Goal: Task Accomplishment & Management: Manage account settings

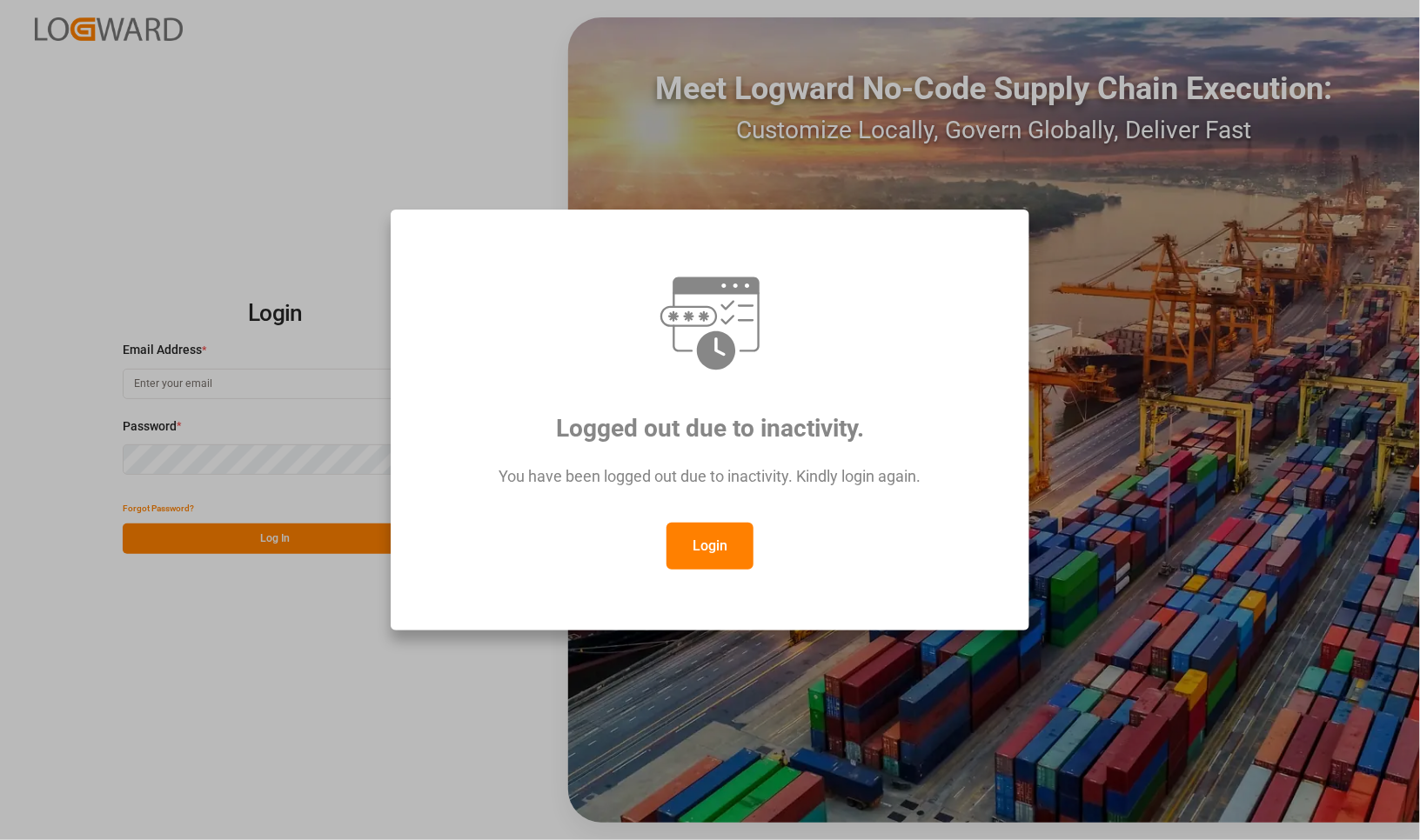
click at [703, 540] on button "Login" at bounding box center [709, 546] width 87 height 47
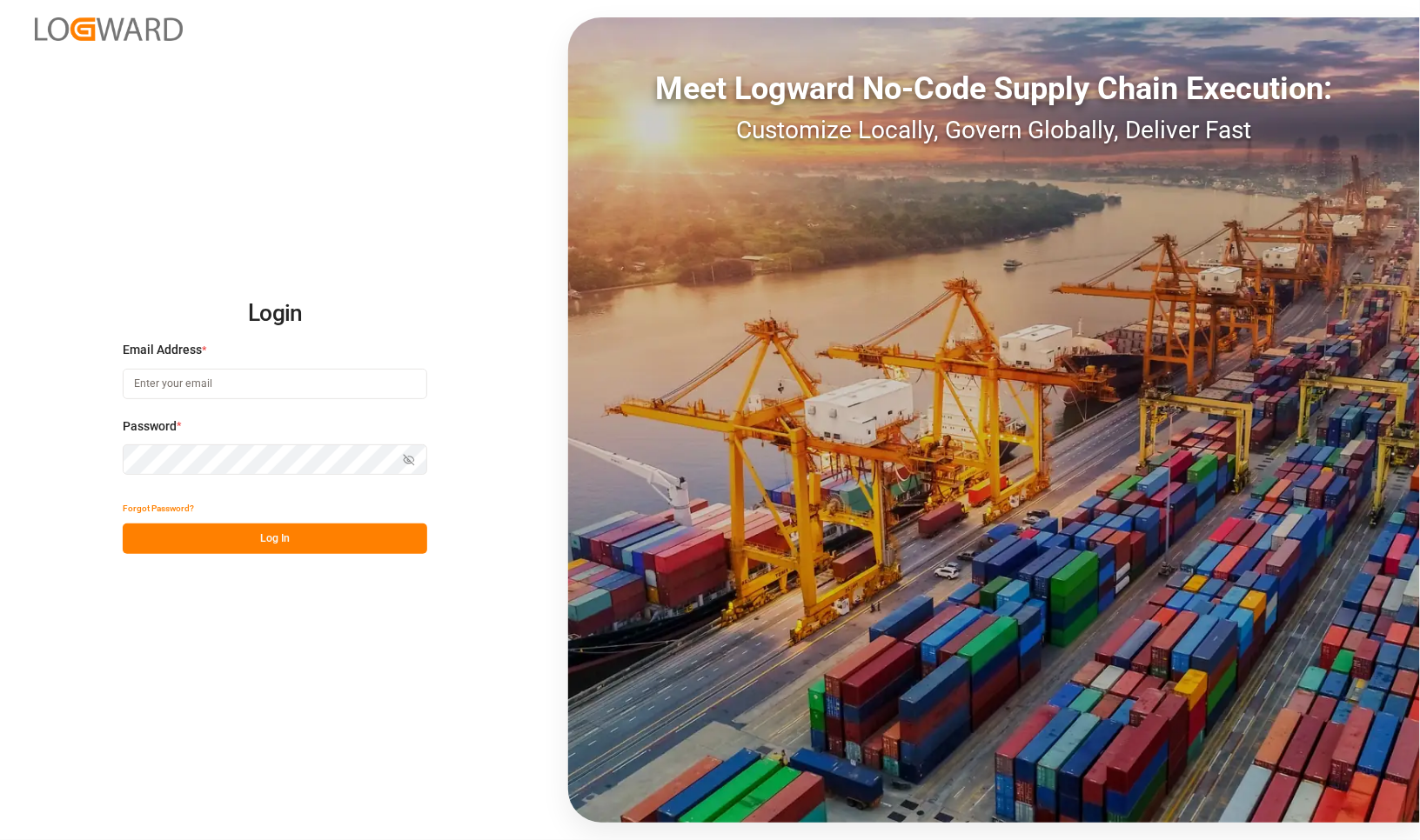
click at [325, 375] on input at bounding box center [275, 383] width 304 height 31
type input "catherine.danielson@jamindustries.com"
click at [348, 530] on button "Log In" at bounding box center [275, 539] width 304 height 31
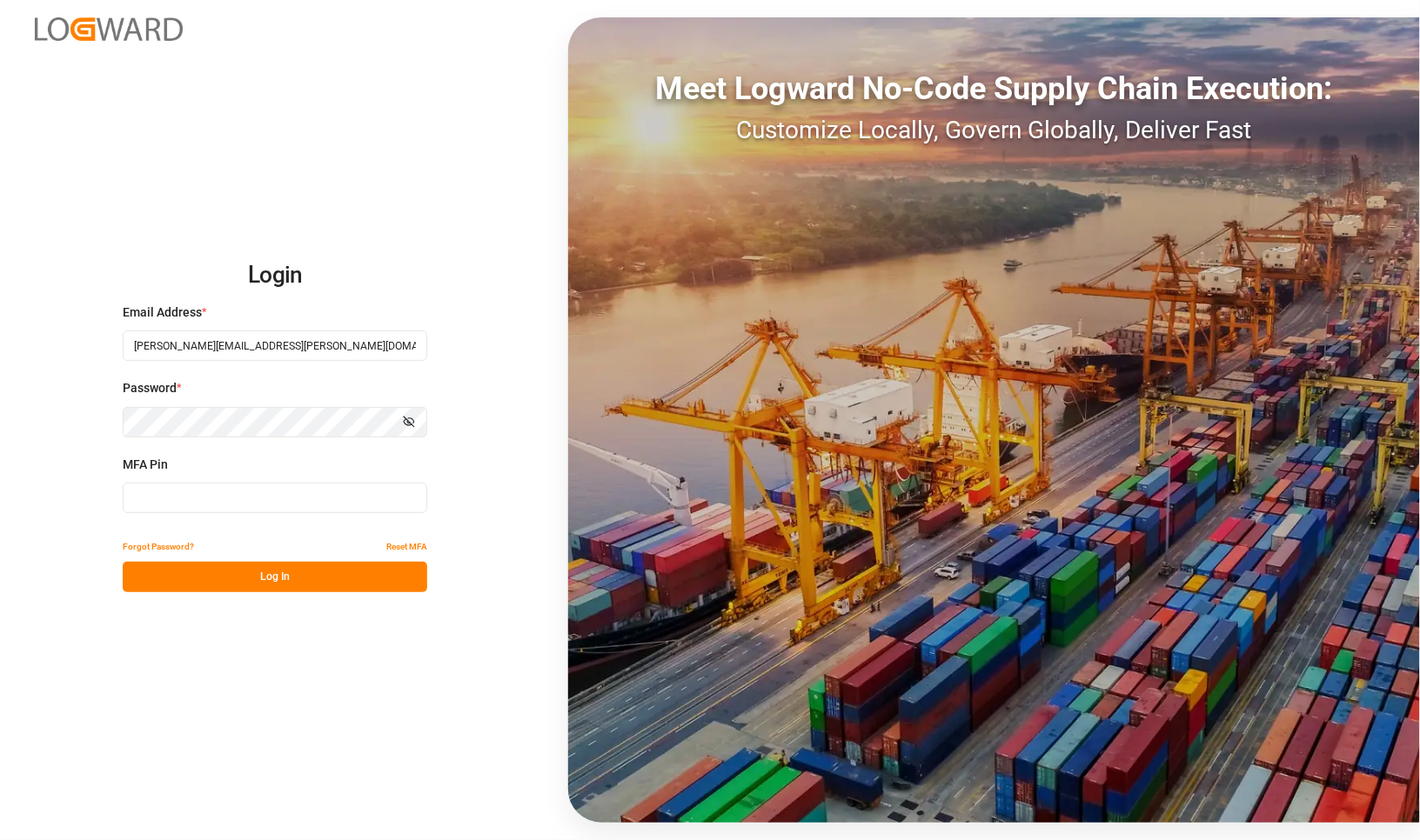
click at [235, 501] on input at bounding box center [275, 498] width 304 height 31
type input "0"
type input "749568"
click at [368, 579] on button "Log In" at bounding box center [275, 577] width 304 height 31
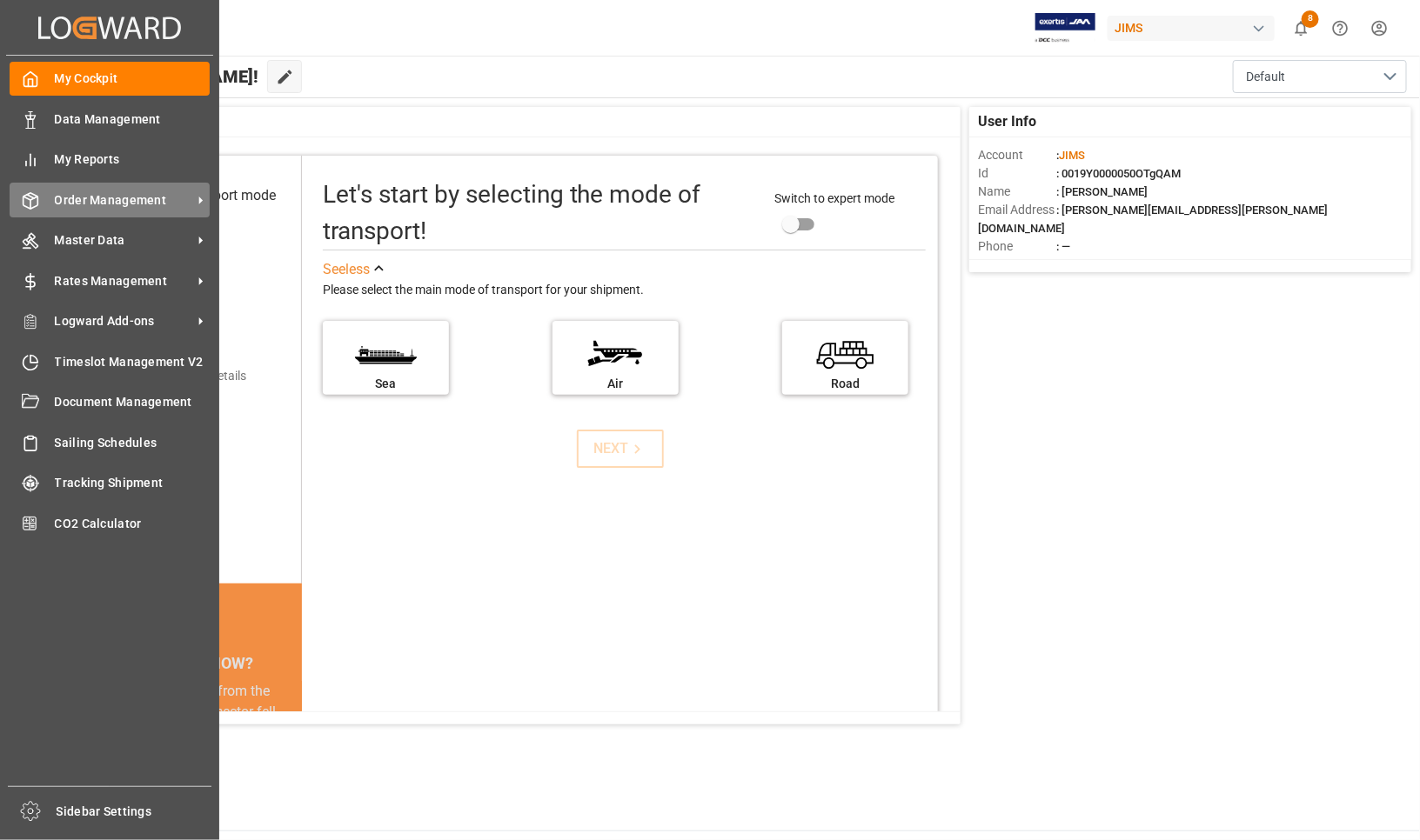
click at [74, 194] on span "Order Management" at bounding box center [124, 201] width 138 height 19
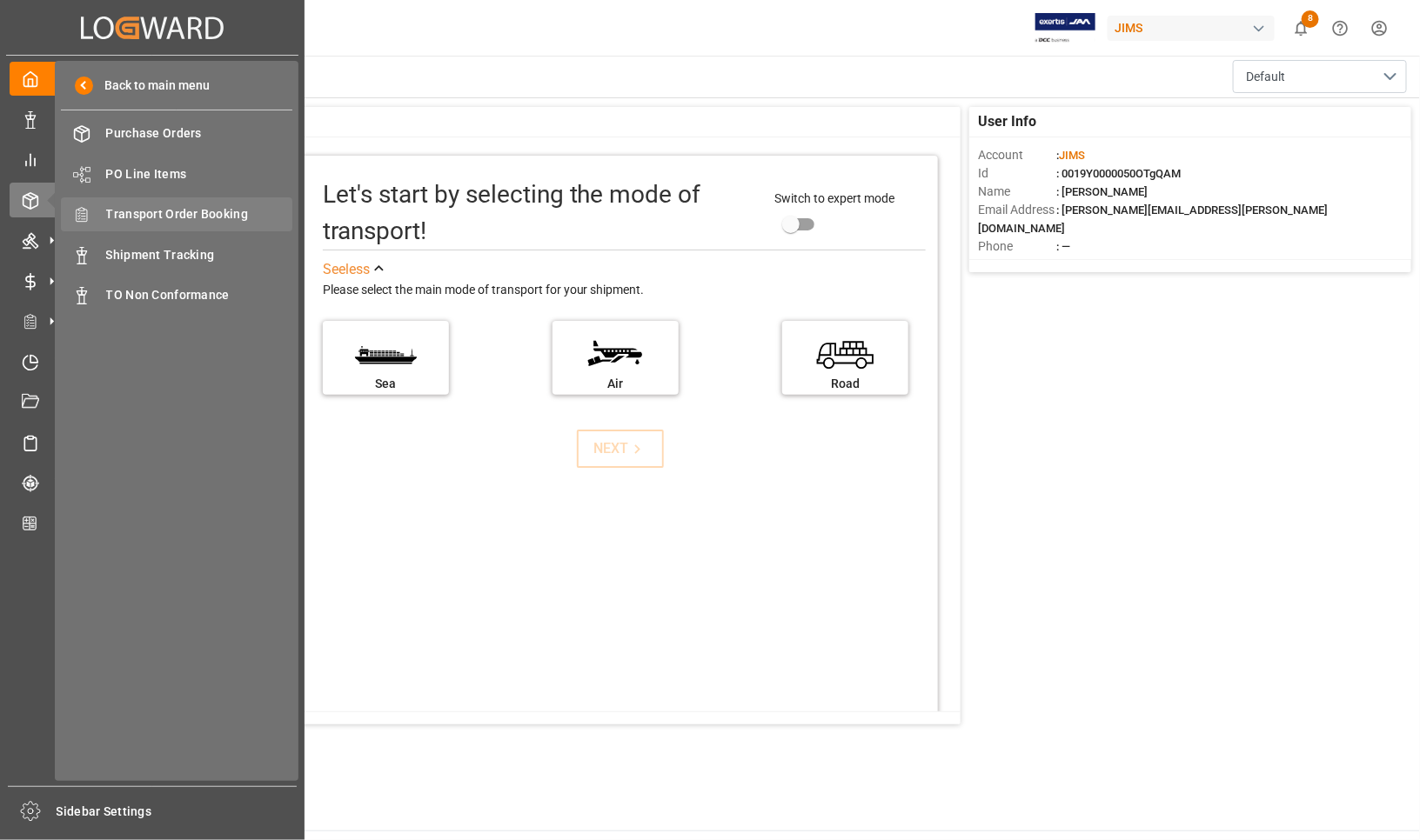
click at [169, 211] on span "Transport Order Booking" at bounding box center [199, 215] width 187 height 19
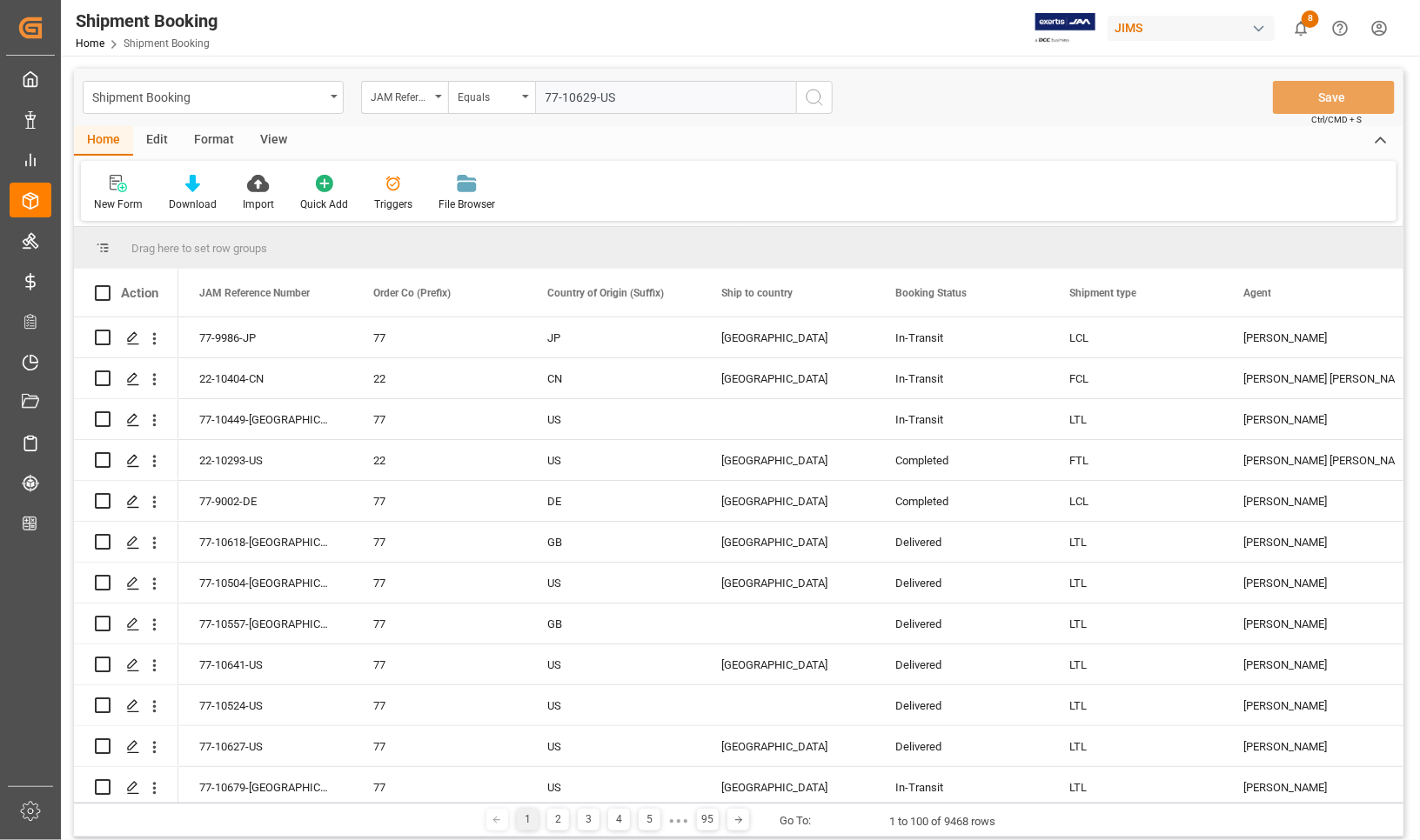
type input "77-10629-US"
click at [810, 100] on icon "search button" at bounding box center [814, 97] width 20 height 20
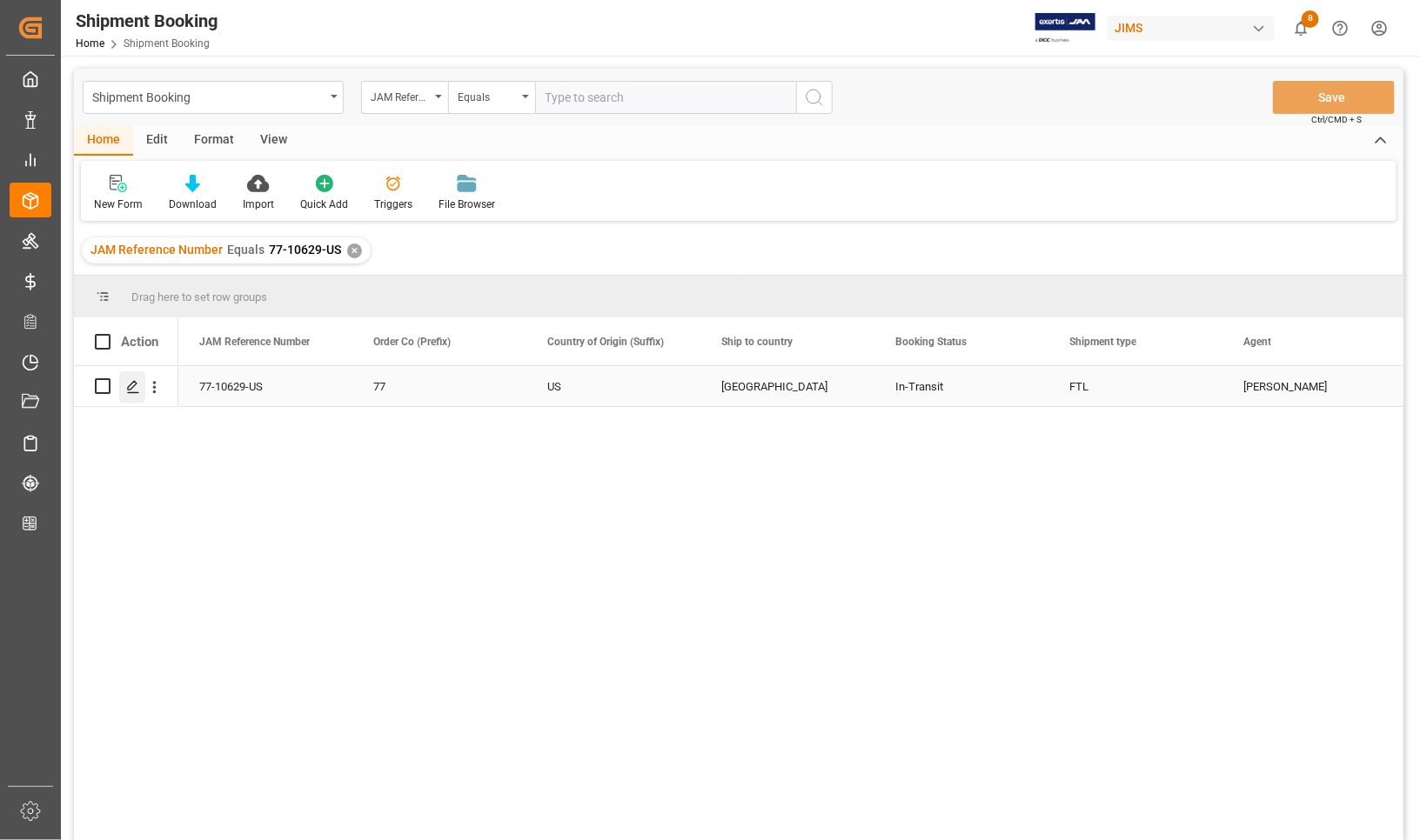
click at [135, 390] on icon "Press SPACE to select this row." at bounding box center [133, 387] width 14 height 14
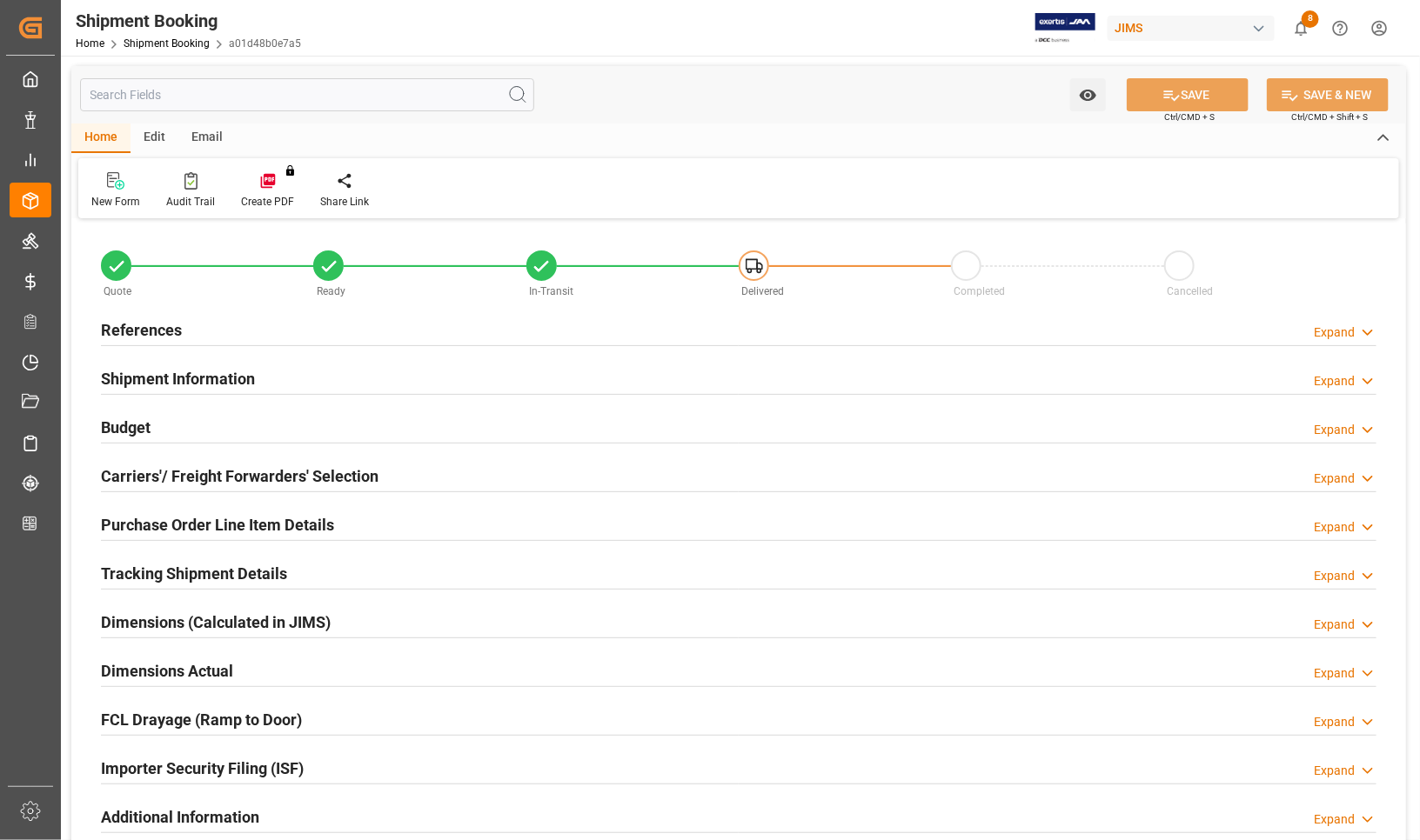
type input "1"
type input "[DATE] 00:00"
type input "[DATE]"
click at [151, 323] on h2 "References" at bounding box center [141, 329] width 81 height 23
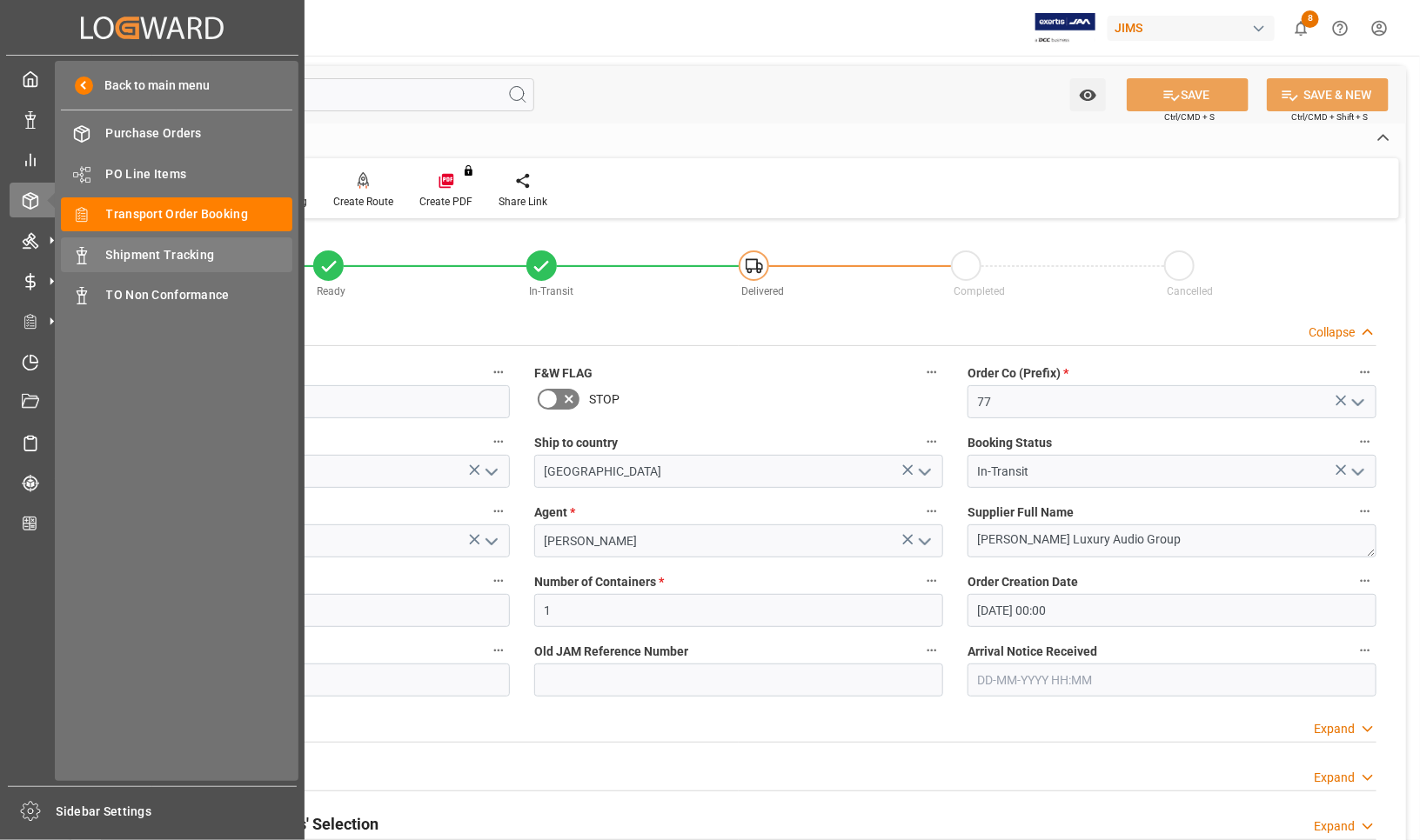
click at [130, 248] on span "Shipment Tracking" at bounding box center [199, 256] width 187 height 19
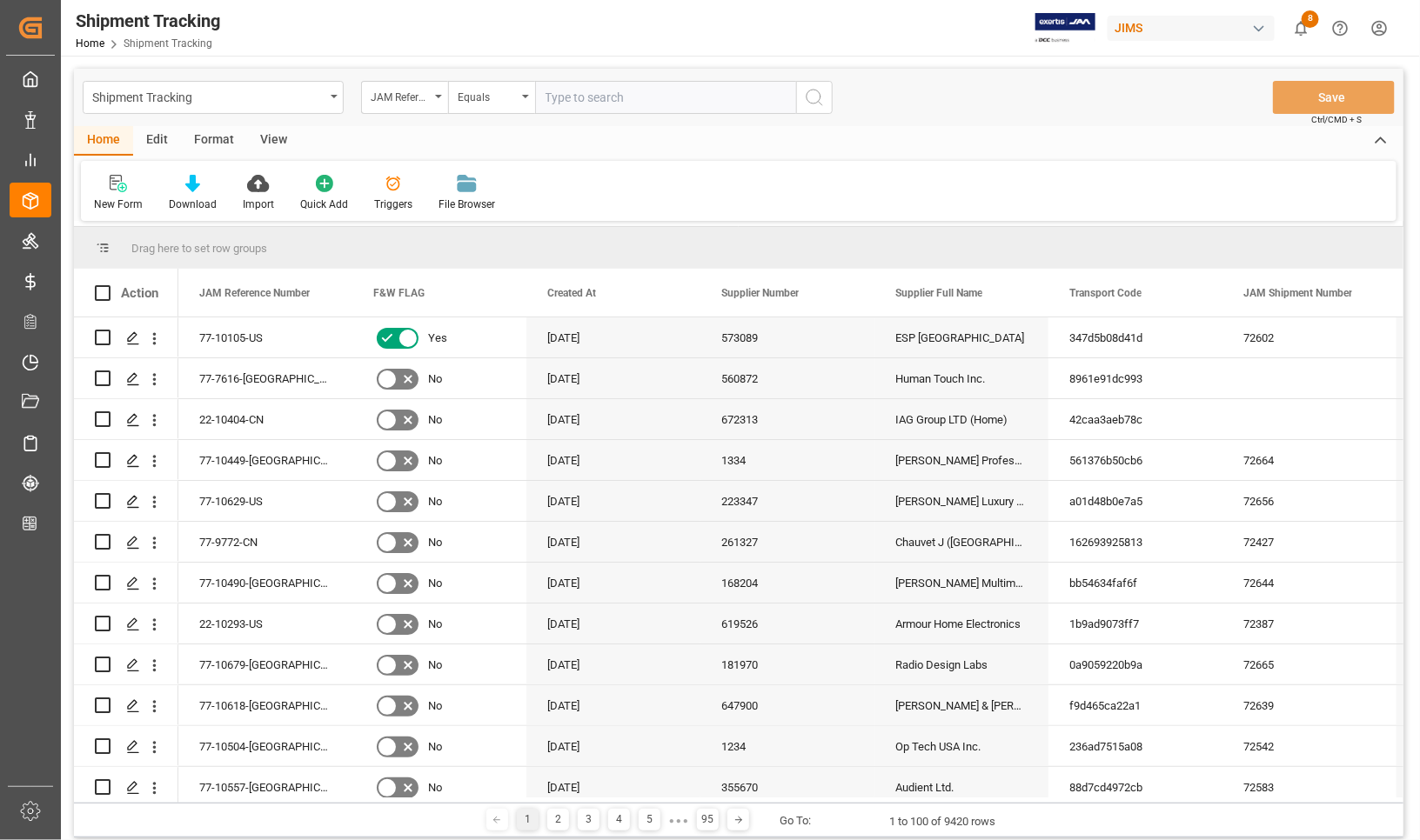
click at [629, 100] on input "text" at bounding box center [665, 98] width 261 height 33
type input "77-10429-US"
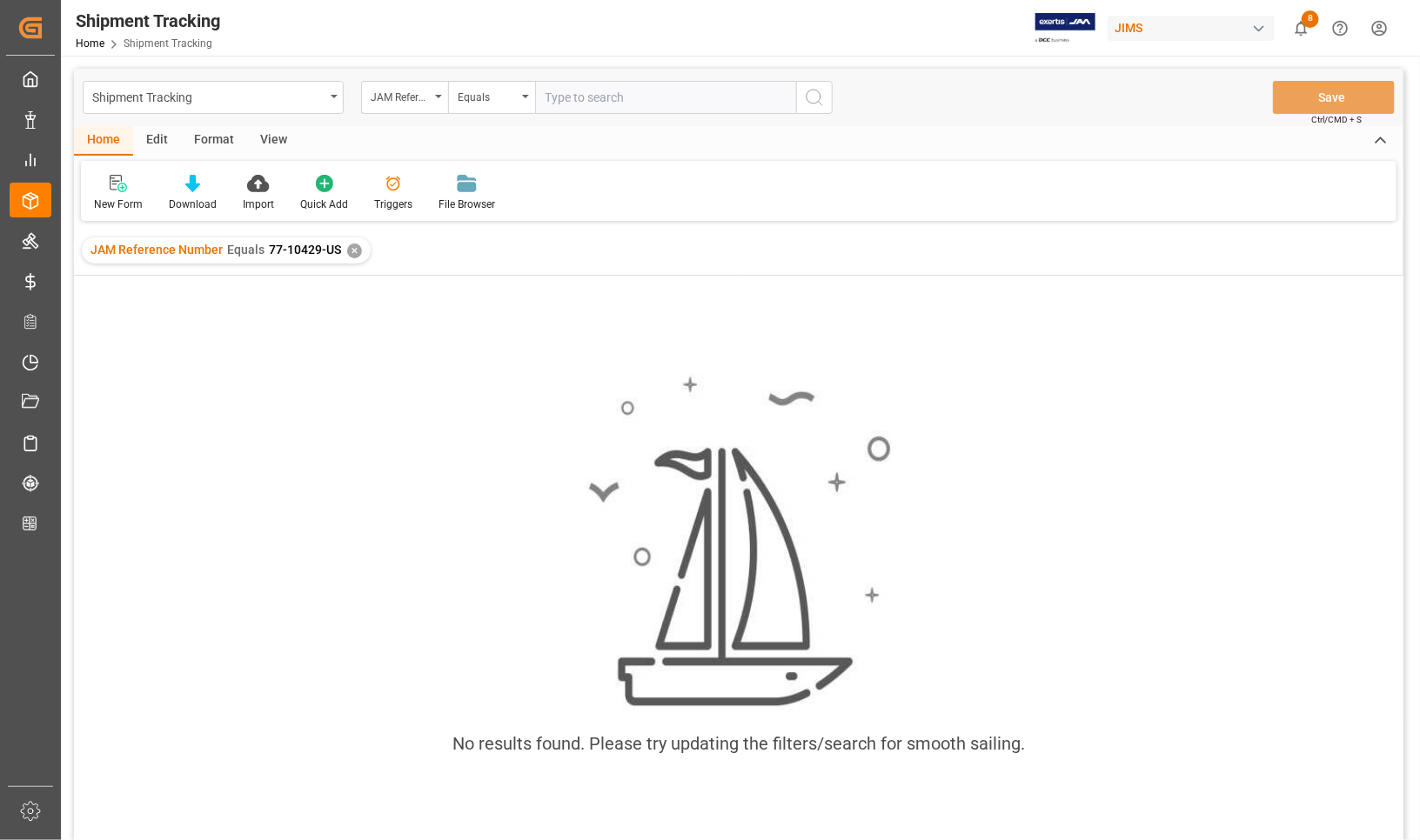
click at [355, 250] on div "✕" at bounding box center [355, 251] width 15 height 15
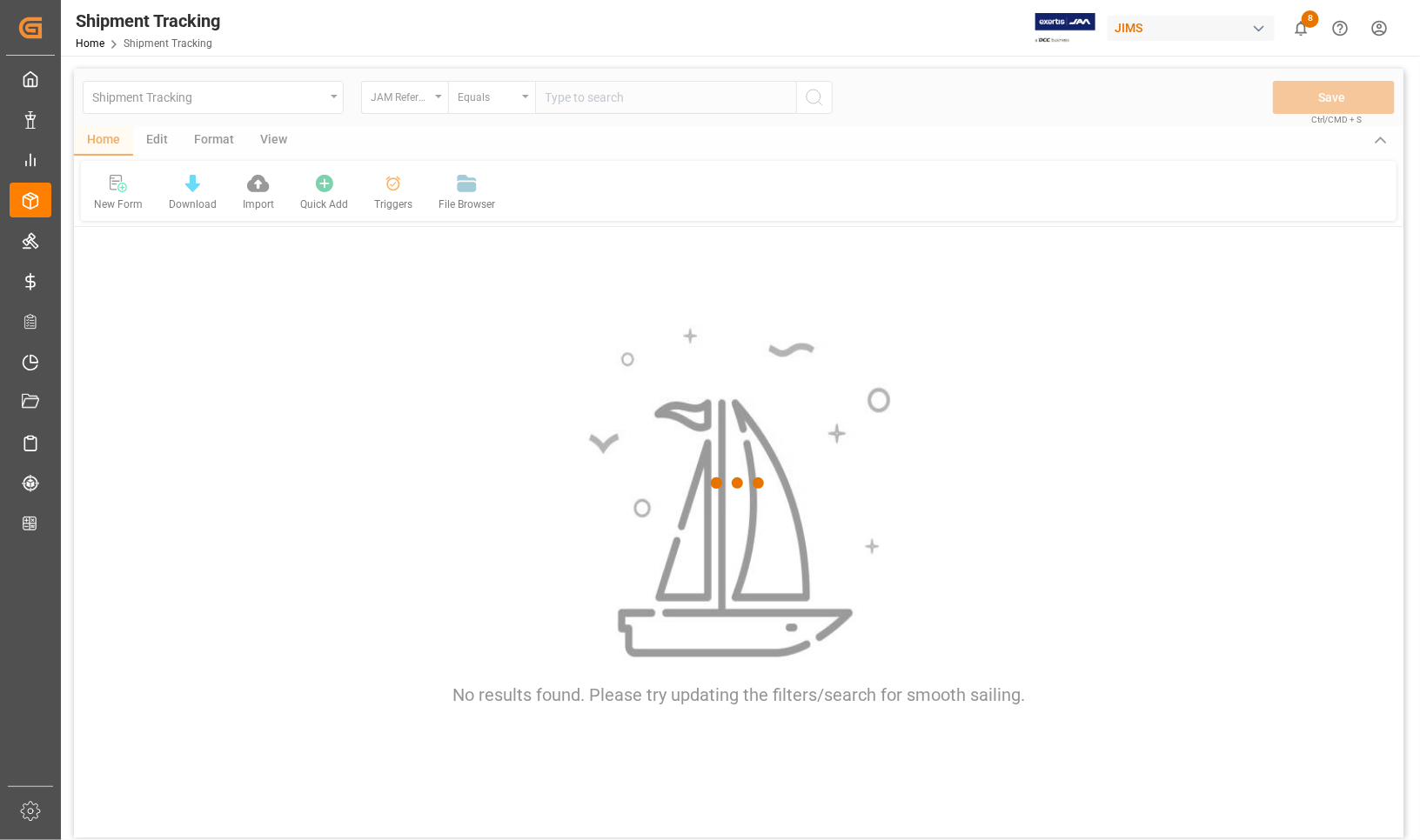
click at [594, 102] on div at bounding box center [738, 484] width 1330 height 830
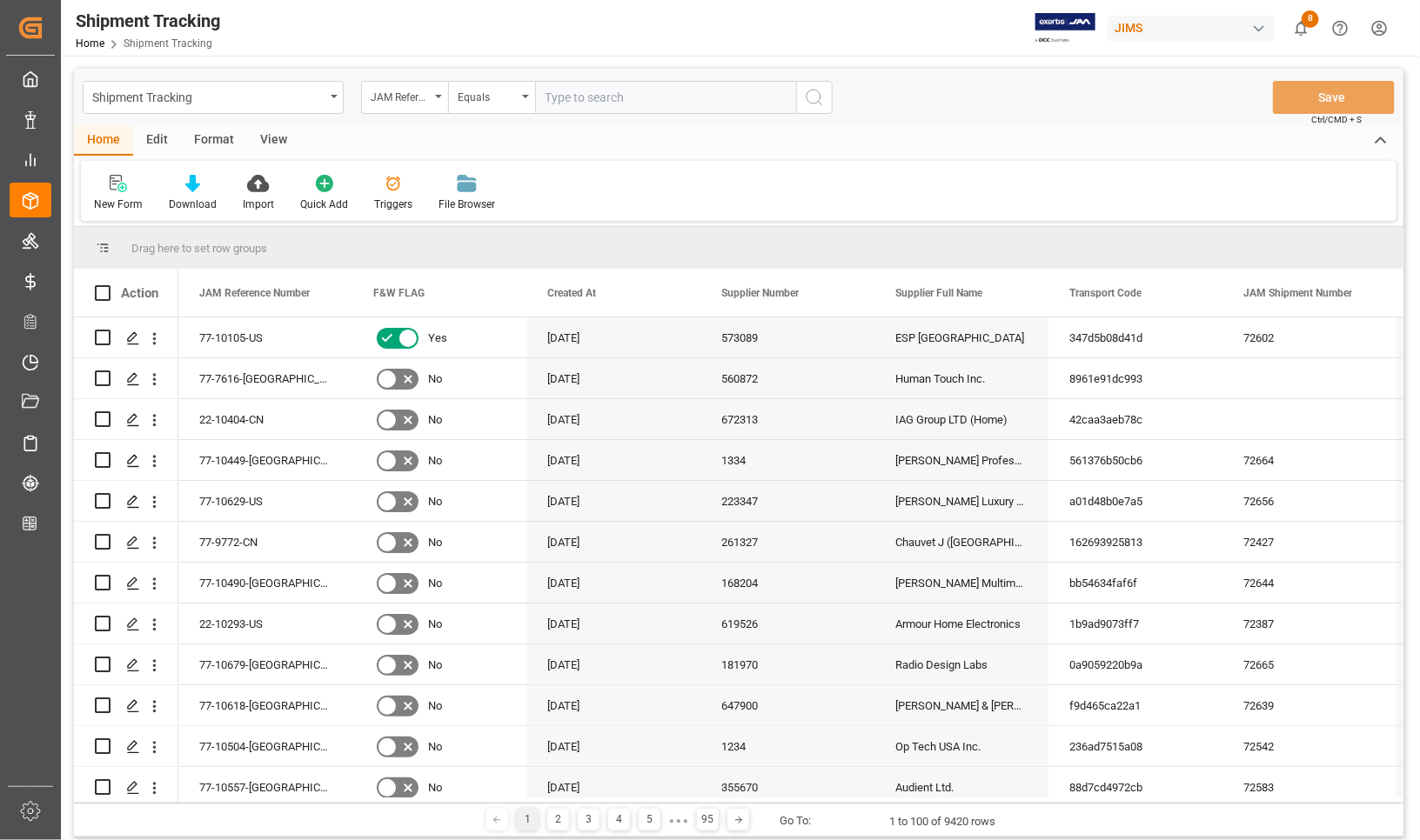
click at [588, 96] on input "text" at bounding box center [665, 98] width 261 height 33
type input "77-10629-US"
click at [819, 96] on icon "search button" at bounding box center [814, 97] width 20 height 20
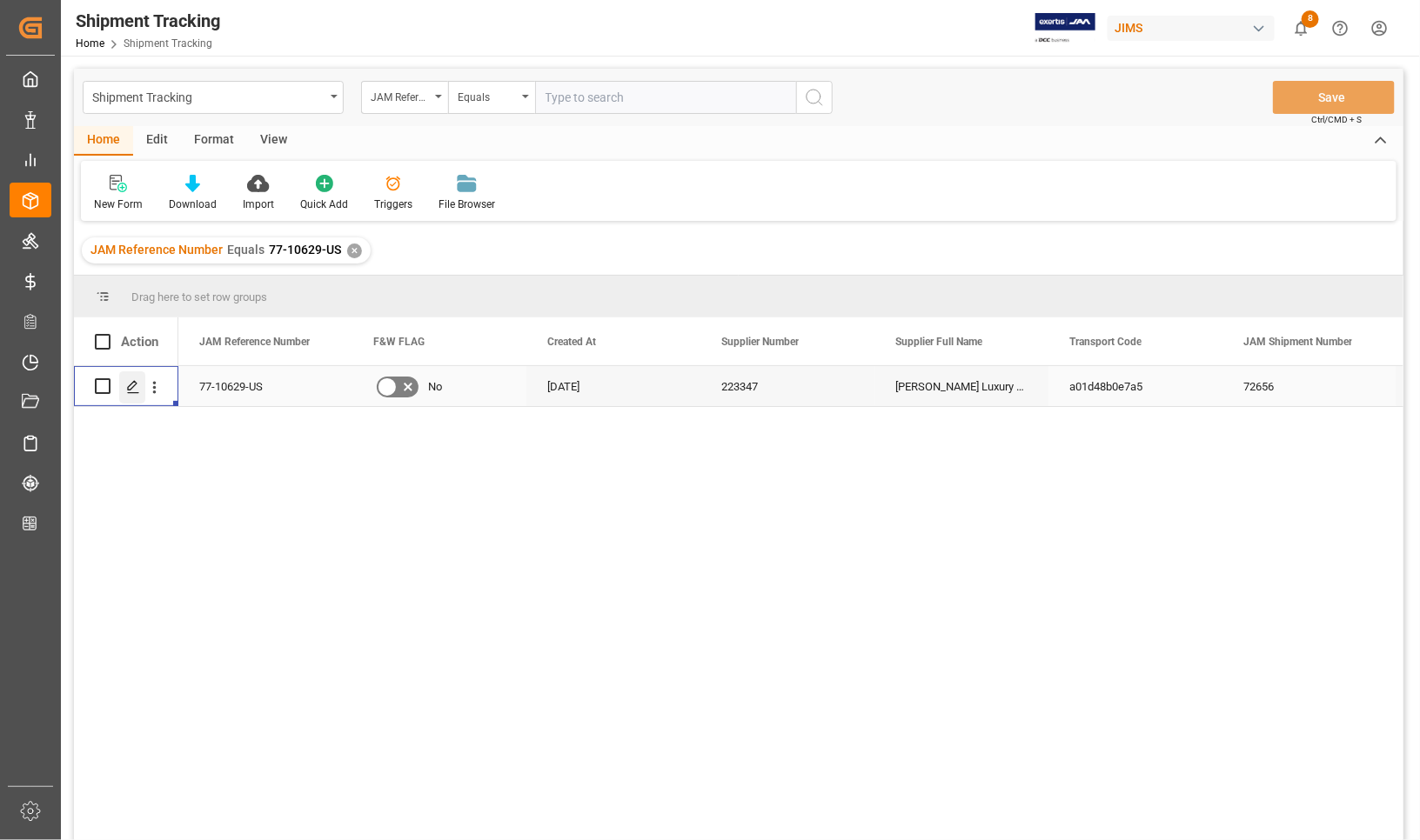
click at [130, 389] on polygon "Press SPACE to select this row." at bounding box center [131, 385] width 8 height 8
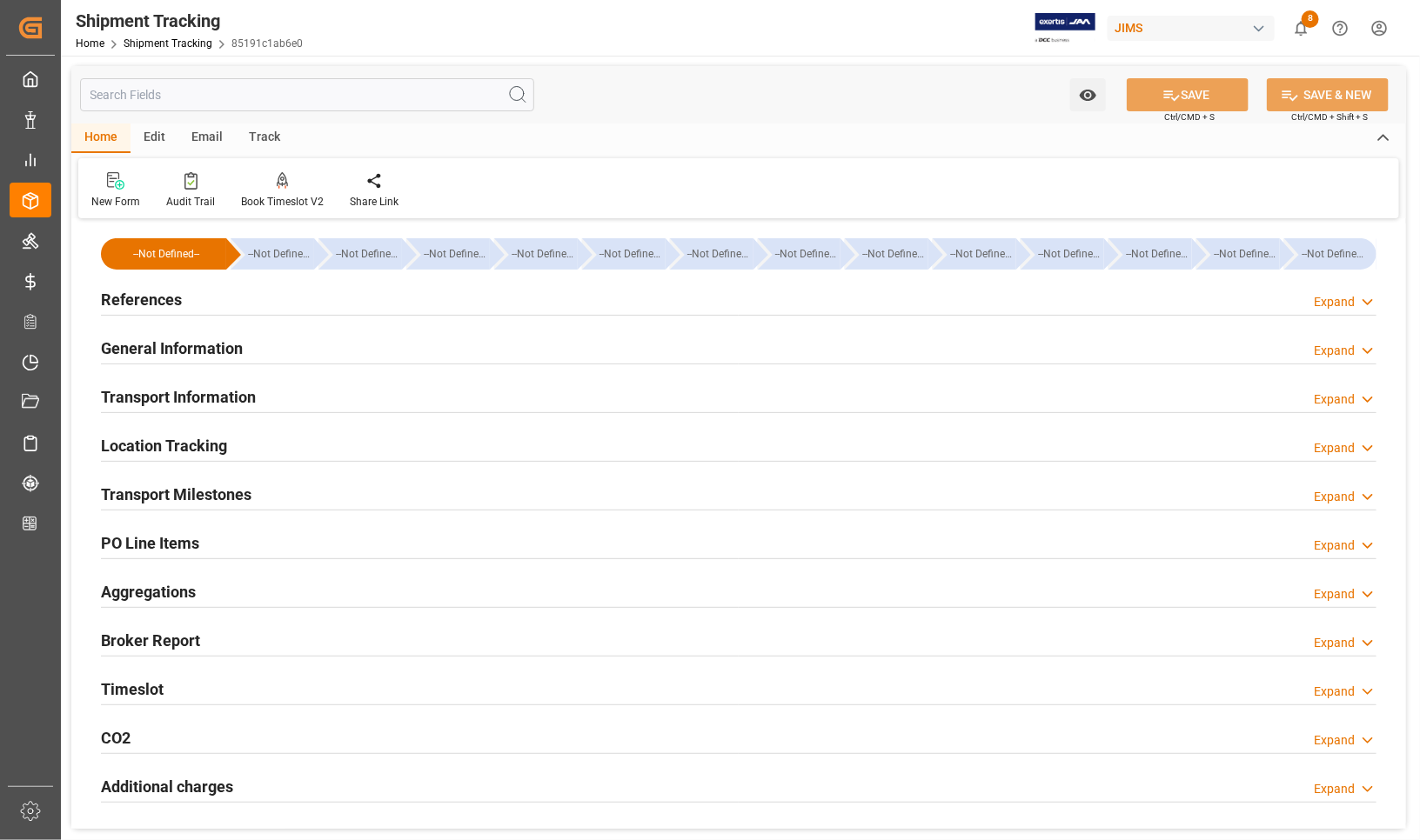
type input "[DATE]"
click at [141, 299] on h2 "References" at bounding box center [141, 299] width 81 height 23
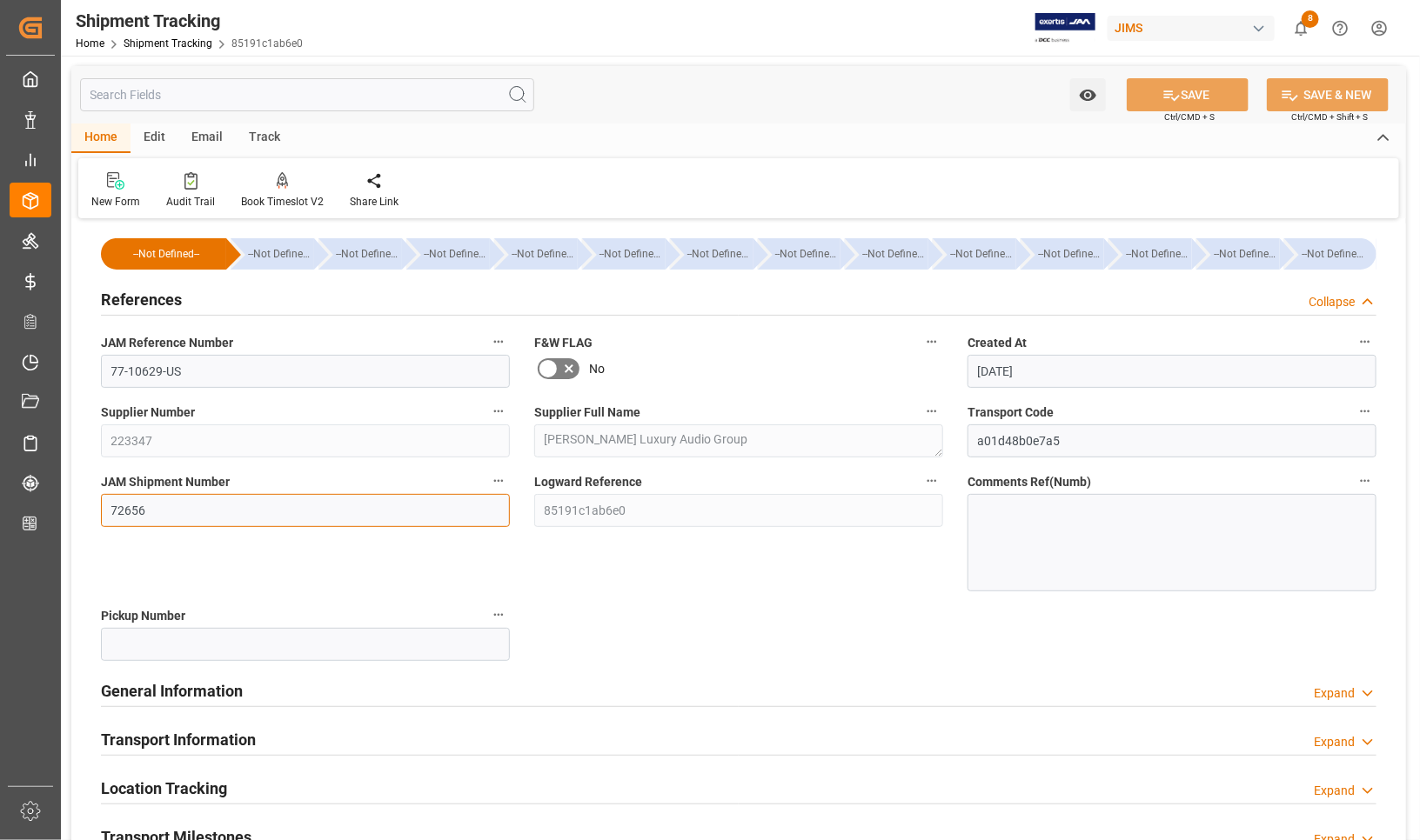
click at [158, 514] on input "72656" at bounding box center [304, 511] width 409 height 33
click at [328, 505] on input "72656" at bounding box center [304, 511] width 409 height 33
click at [301, 553] on div "JAM Shipment Number 72656" at bounding box center [305, 530] width 434 height 134
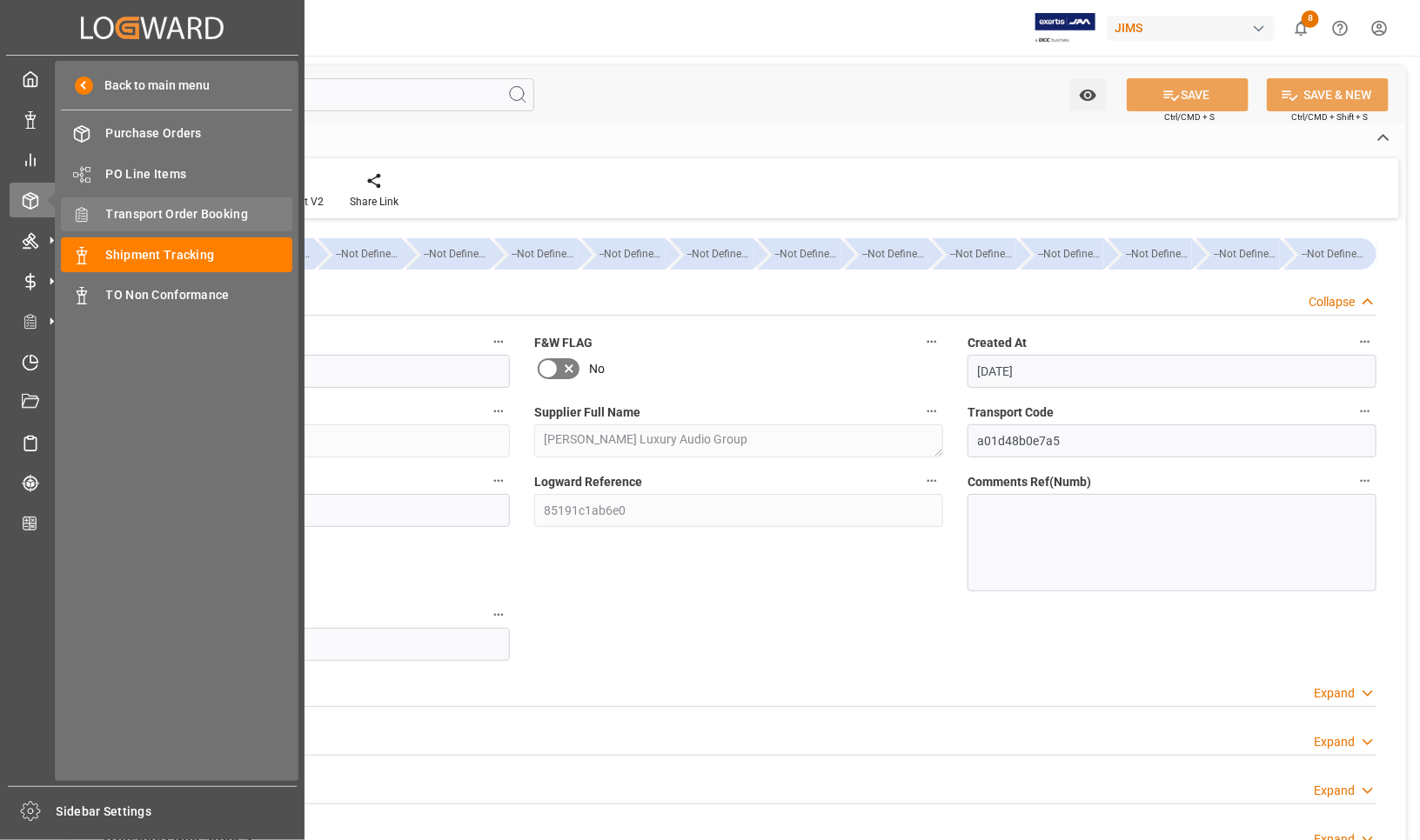
click at [132, 211] on span "Transport Order Booking" at bounding box center [199, 215] width 187 height 19
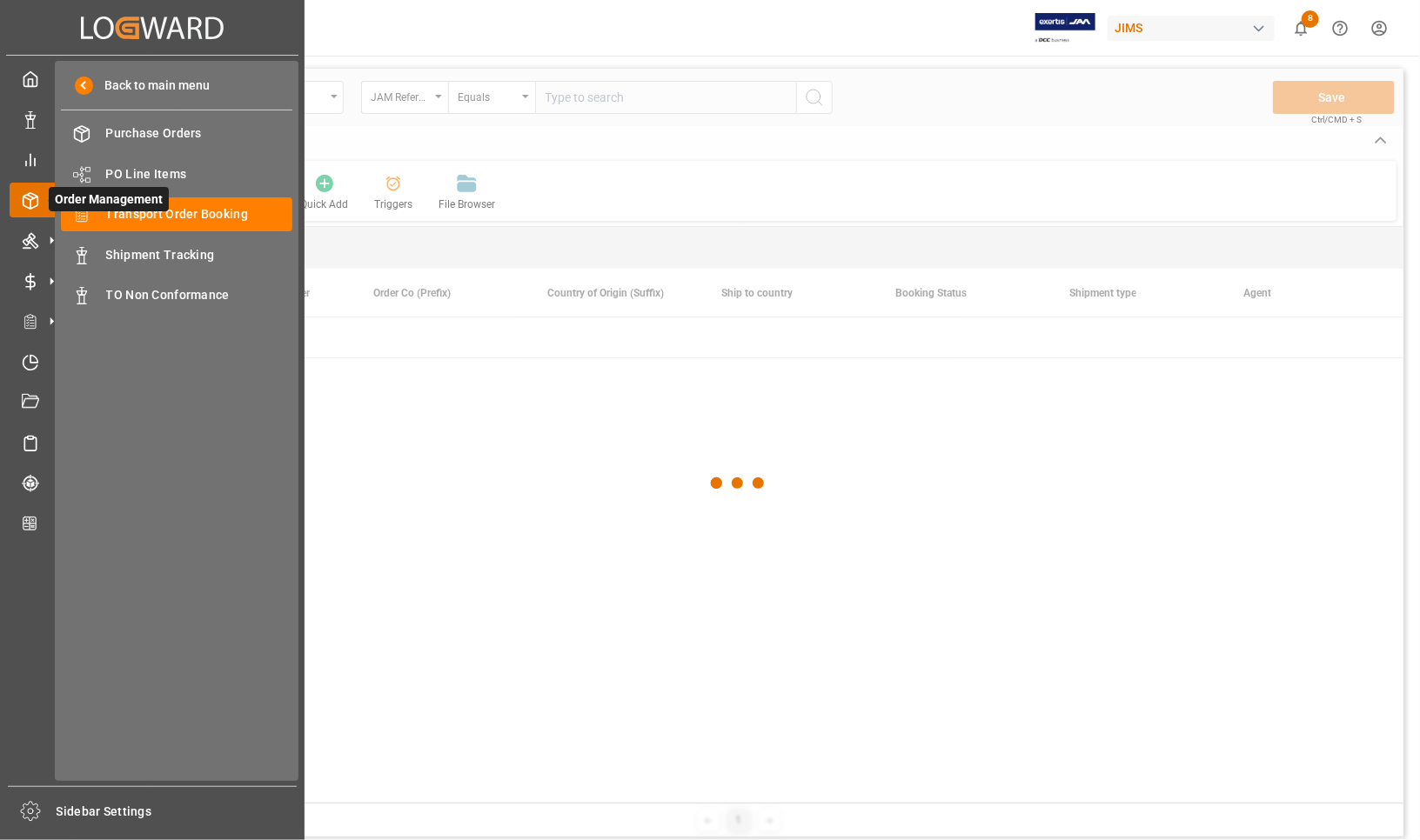
click at [18, 193] on div at bounding box center [24, 201] width 30 height 19
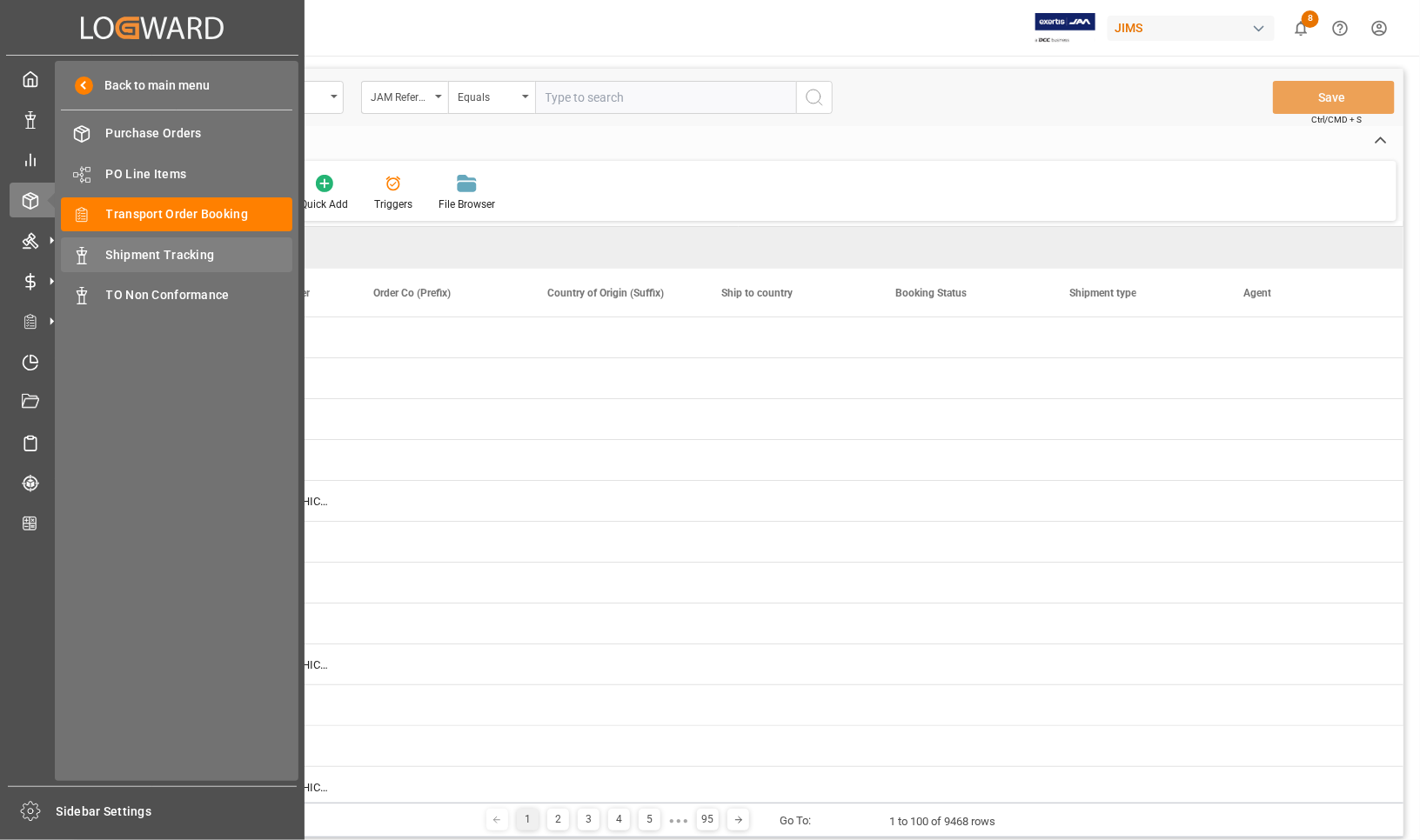
click at [128, 248] on span "Shipment Tracking" at bounding box center [199, 256] width 187 height 19
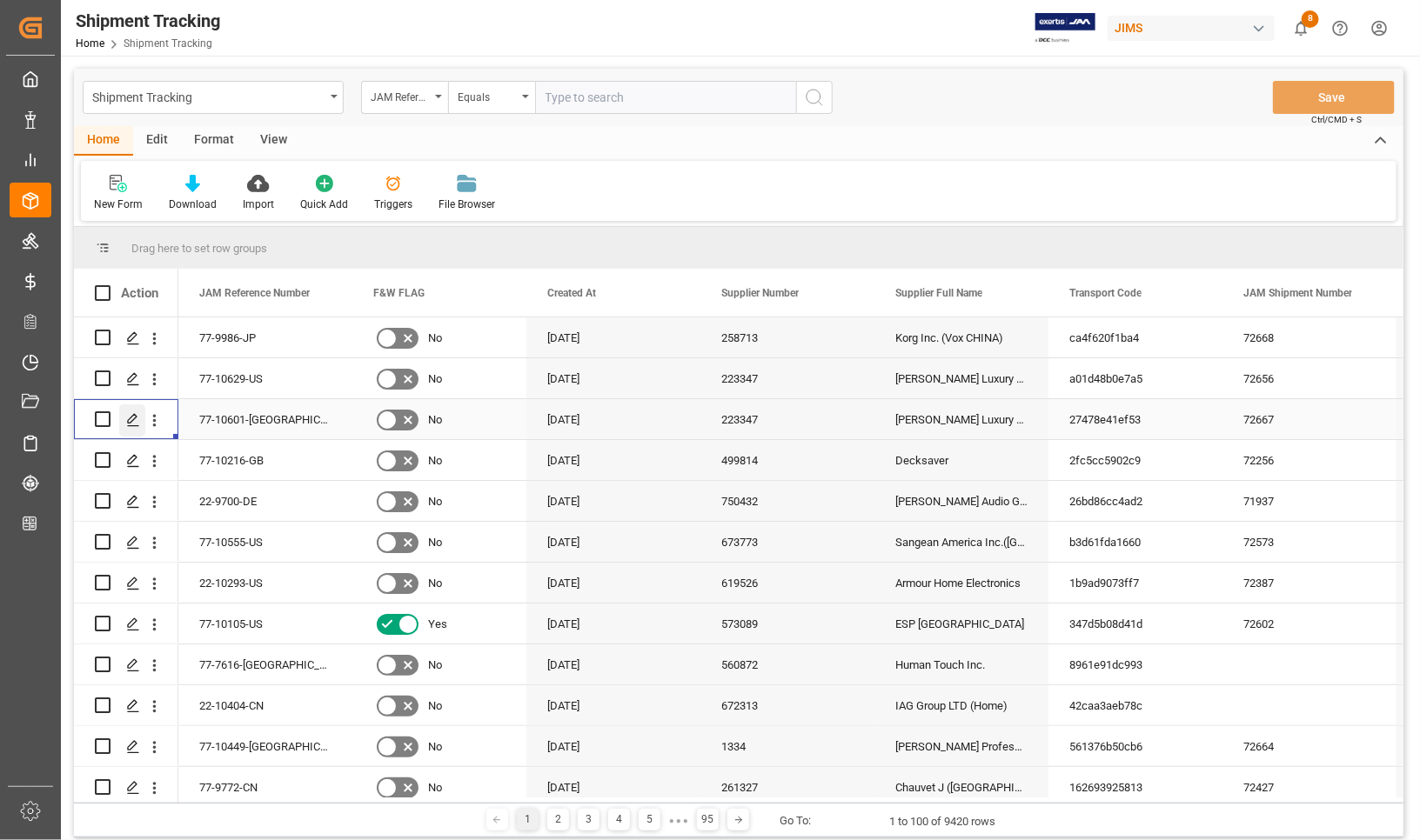
click at [130, 419] on polygon "Press SPACE to select this row." at bounding box center [131, 418] width 8 height 8
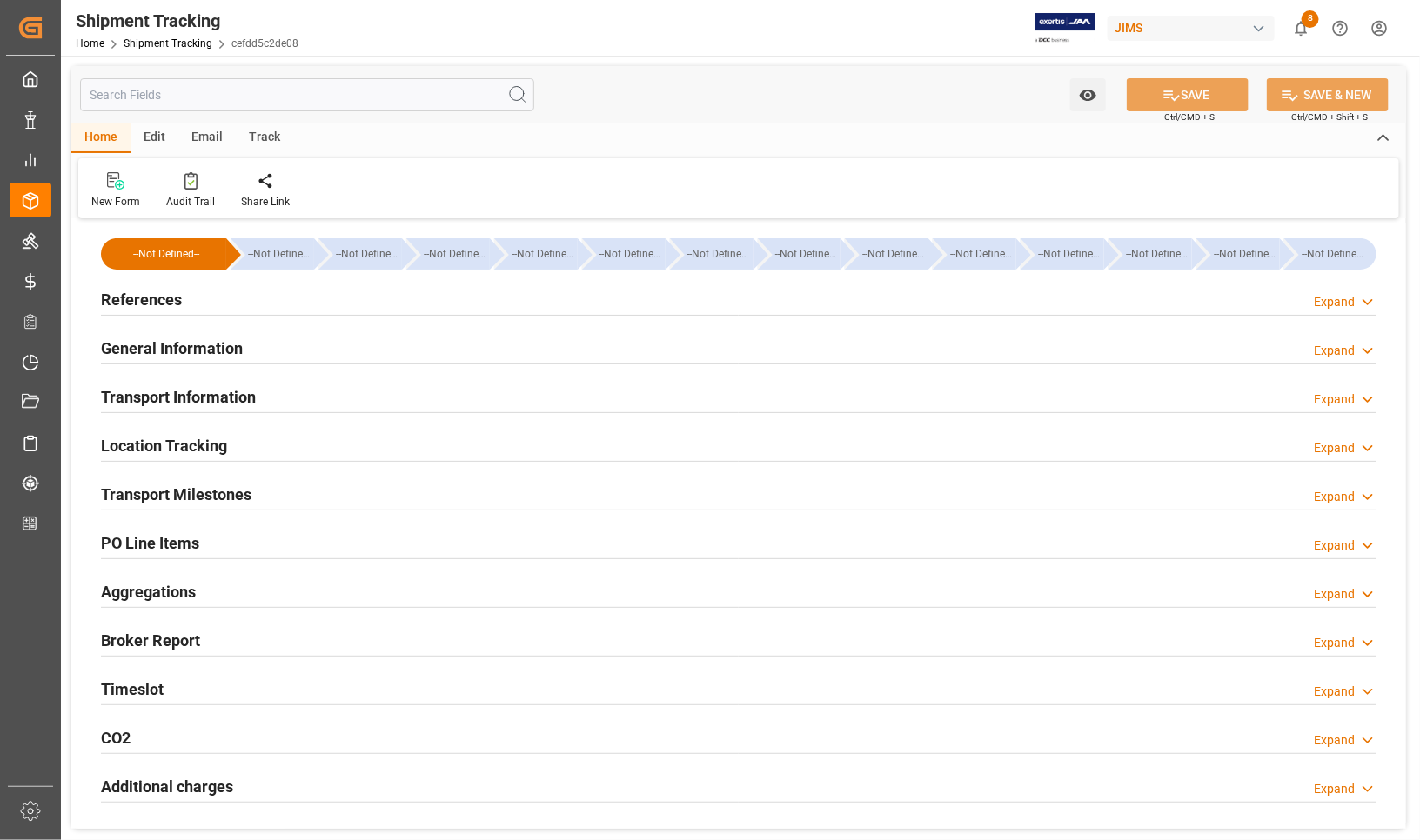
type input "77-10601-[GEOGRAPHIC_DATA]"
type input "223347"
type textarea "[PERSON_NAME] Luxury Audio Group"
type input "27478e41ef53"
type input "72667"
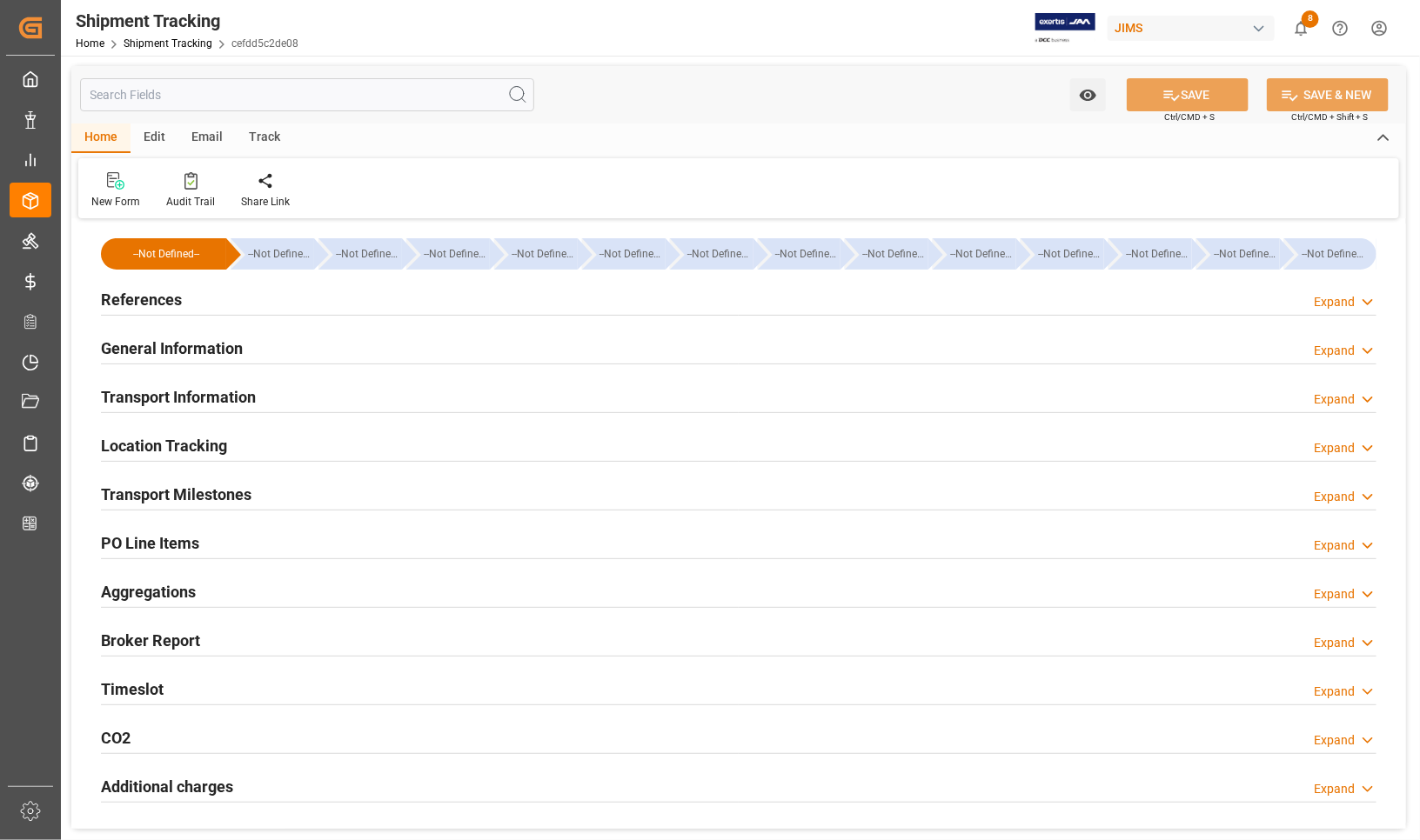
type input "cefdd5c2de08"
type input "[DATE]"
click at [150, 301] on h2 "References" at bounding box center [141, 299] width 81 height 23
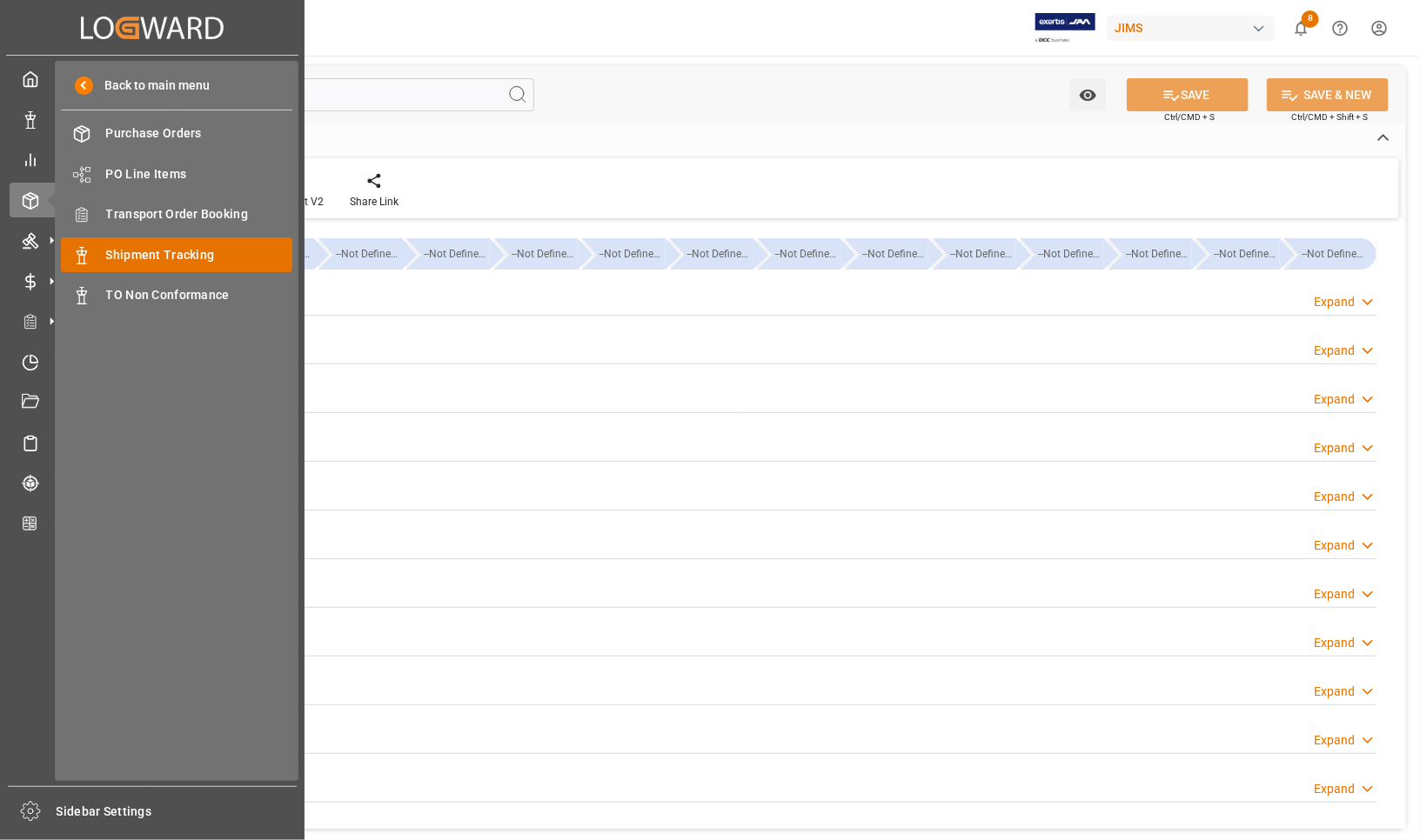
click at [127, 247] on span "Shipment Tracking" at bounding box center [199, 256] width 187 height 19
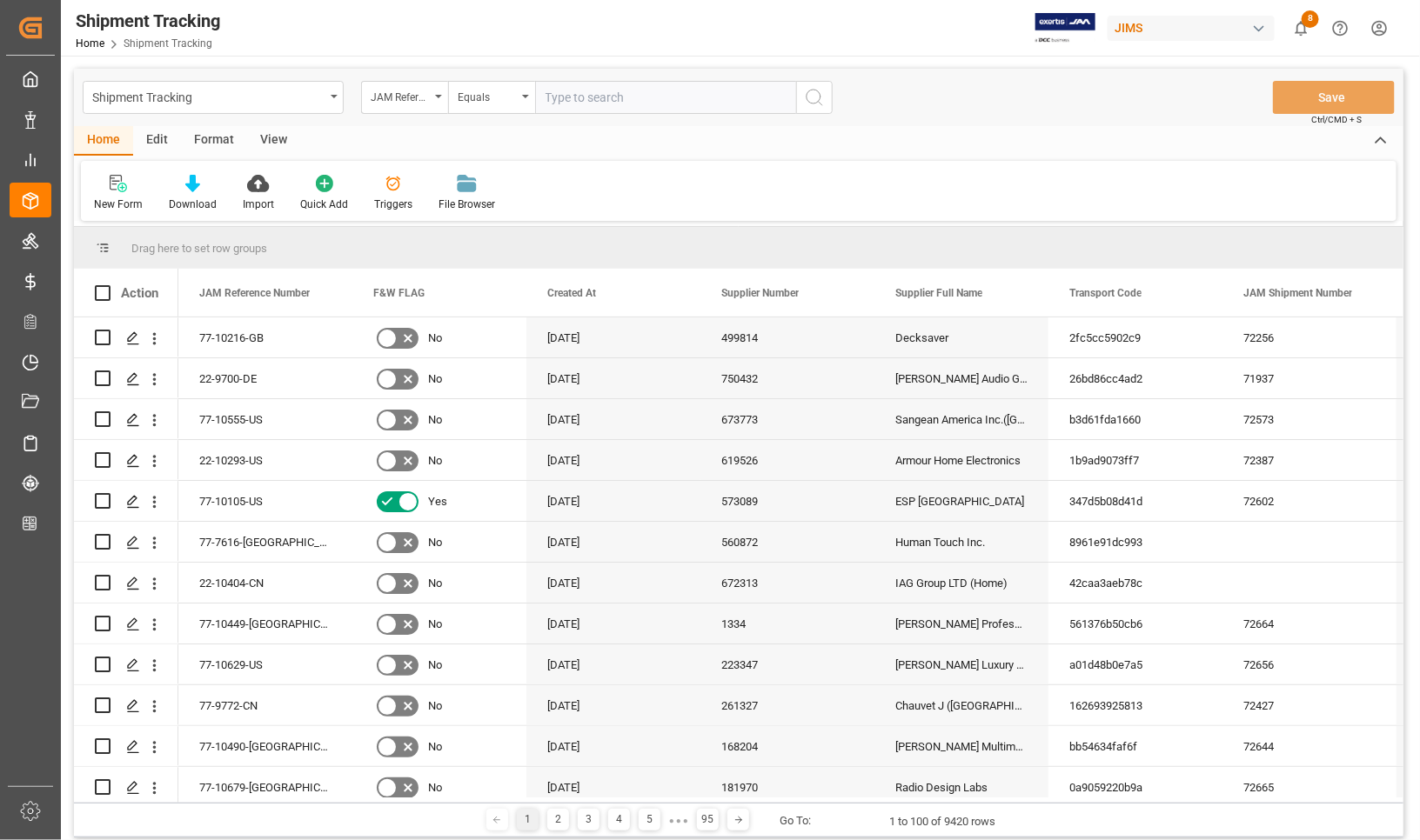
drag, startPoint x: 570, startPoint y: 93, endPoint x: 621, endPoint y: 88, distance: 51.2
click at [581, 89] on input "text" at bounding box center [665, 98] width 261 height 33
type input "77-10601-[GEOGRAPHIC_DATA]"
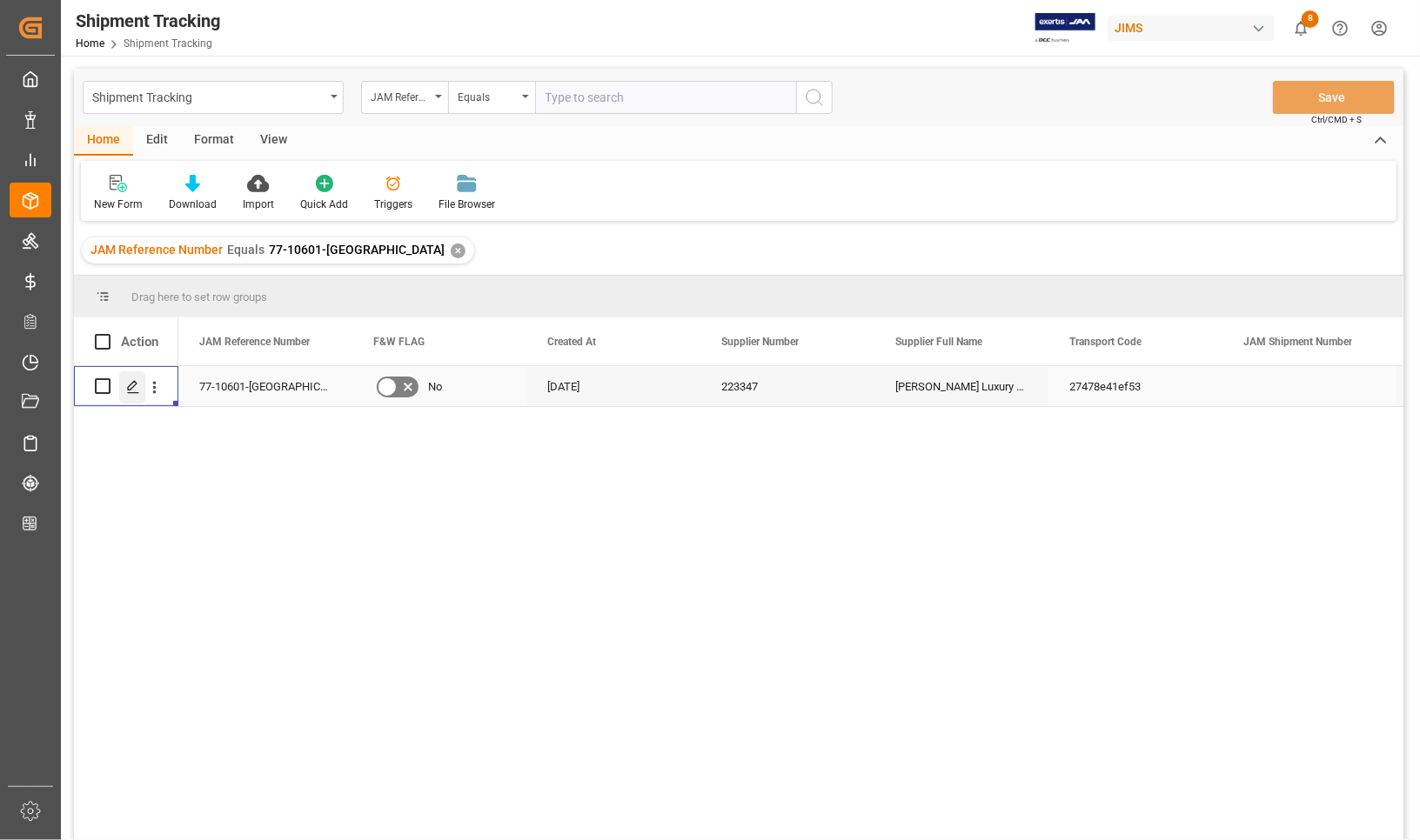
click at [127, 382] on icon "Press SPACE to select this row." at bounding box center [133, 387] width 14 height 14
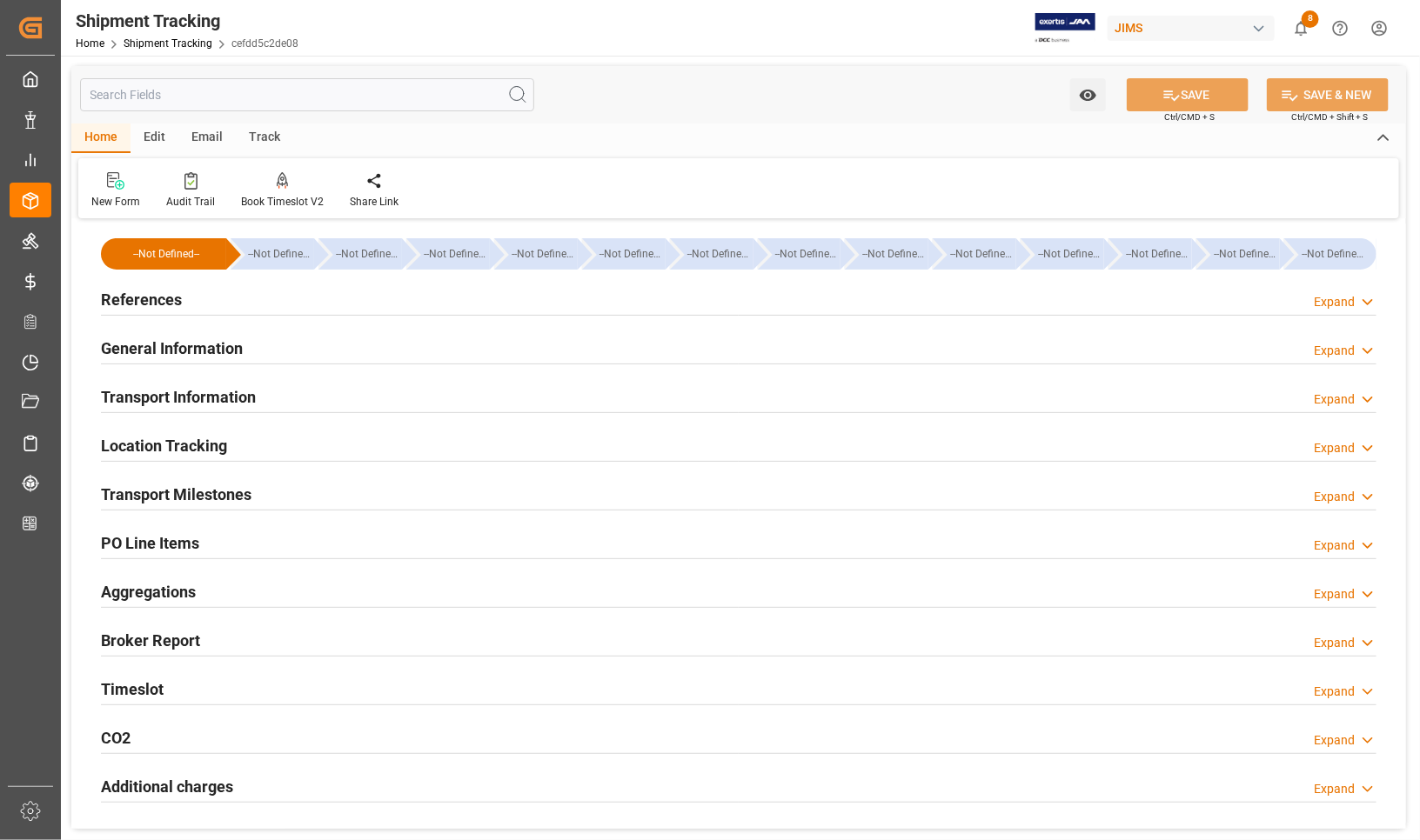
type input "[DATE]"
click at [140, 292] on h2 "References" at bounding box center [141, 299] width 81 height 23
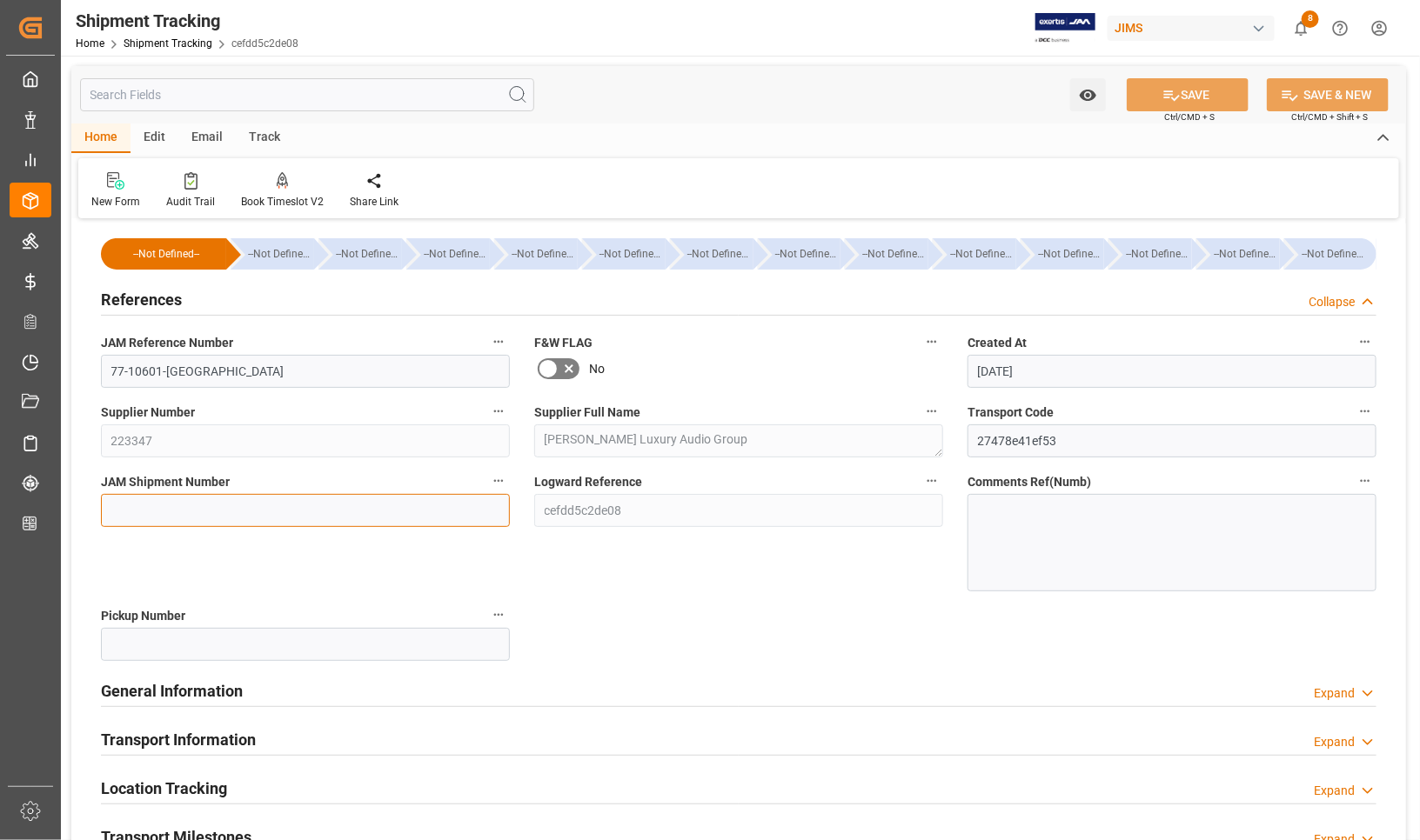
click at [150, 501] on input at bounding box center [304, 511] width 409 height 33
type input "72667"
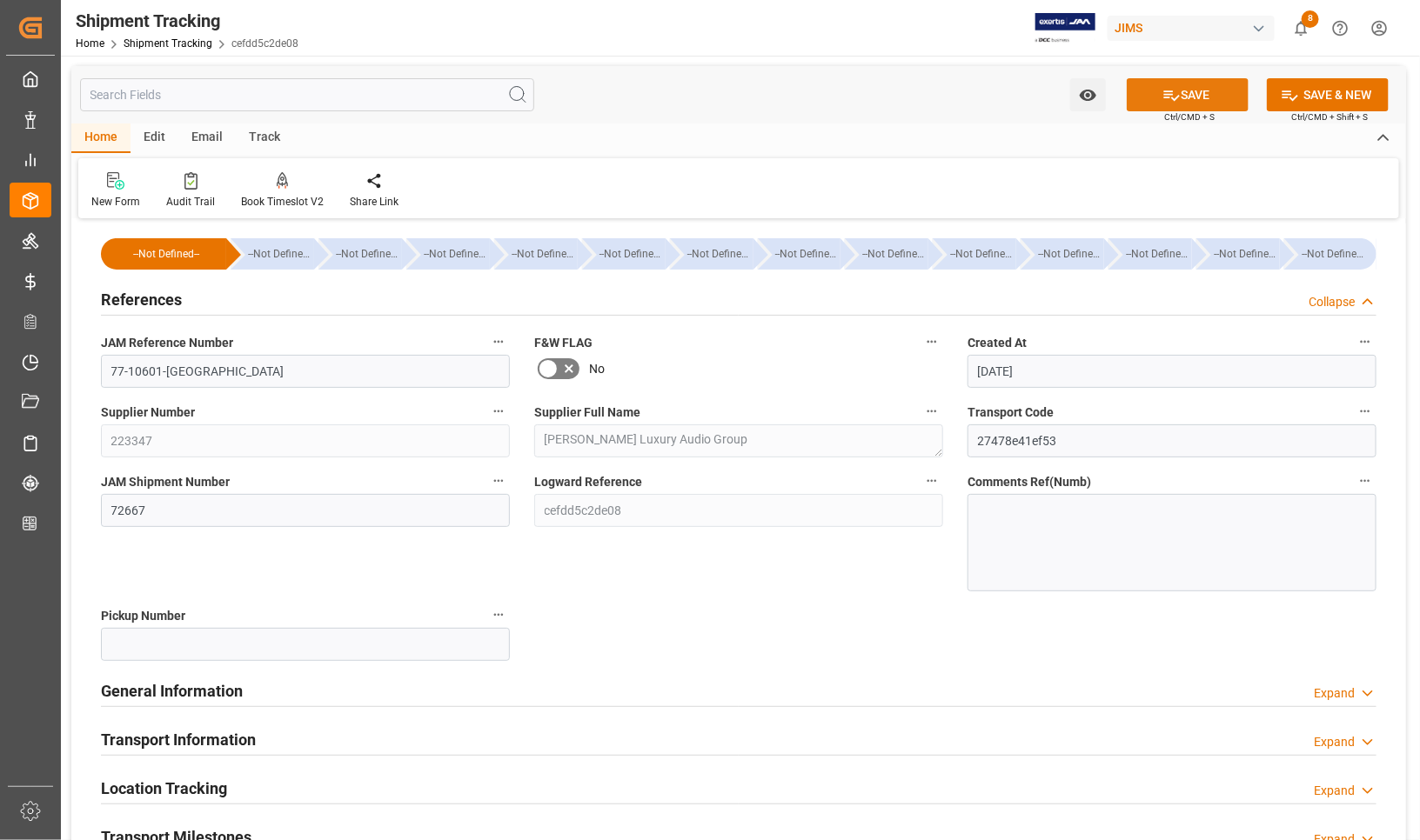
click at [1154, 92] on button "SAVE" at bounding box center [1187, 95] width 122 height 33
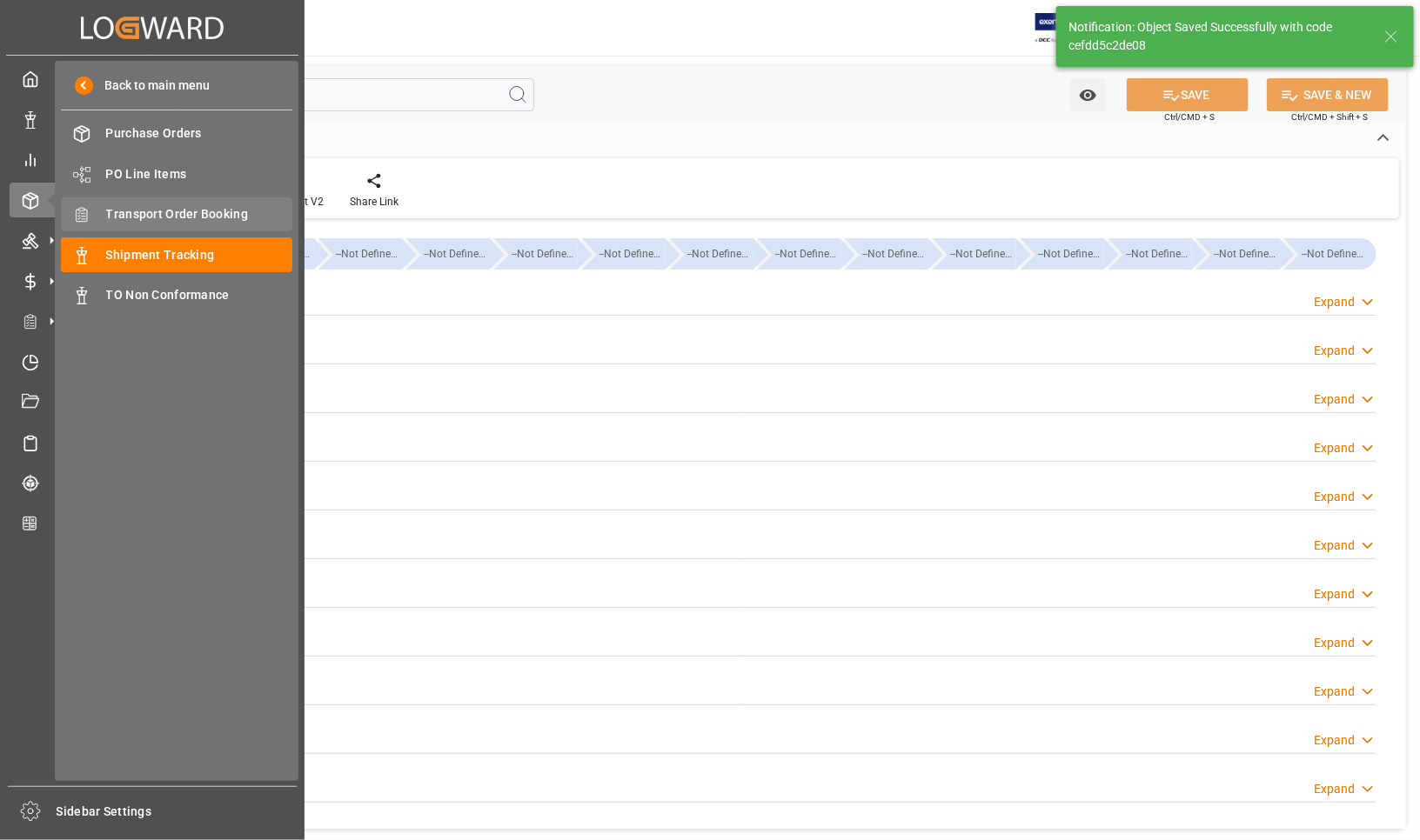
click at [120, 209] on span "Transport Order Booking" at bounding box center [199, 215] width 187 height 19
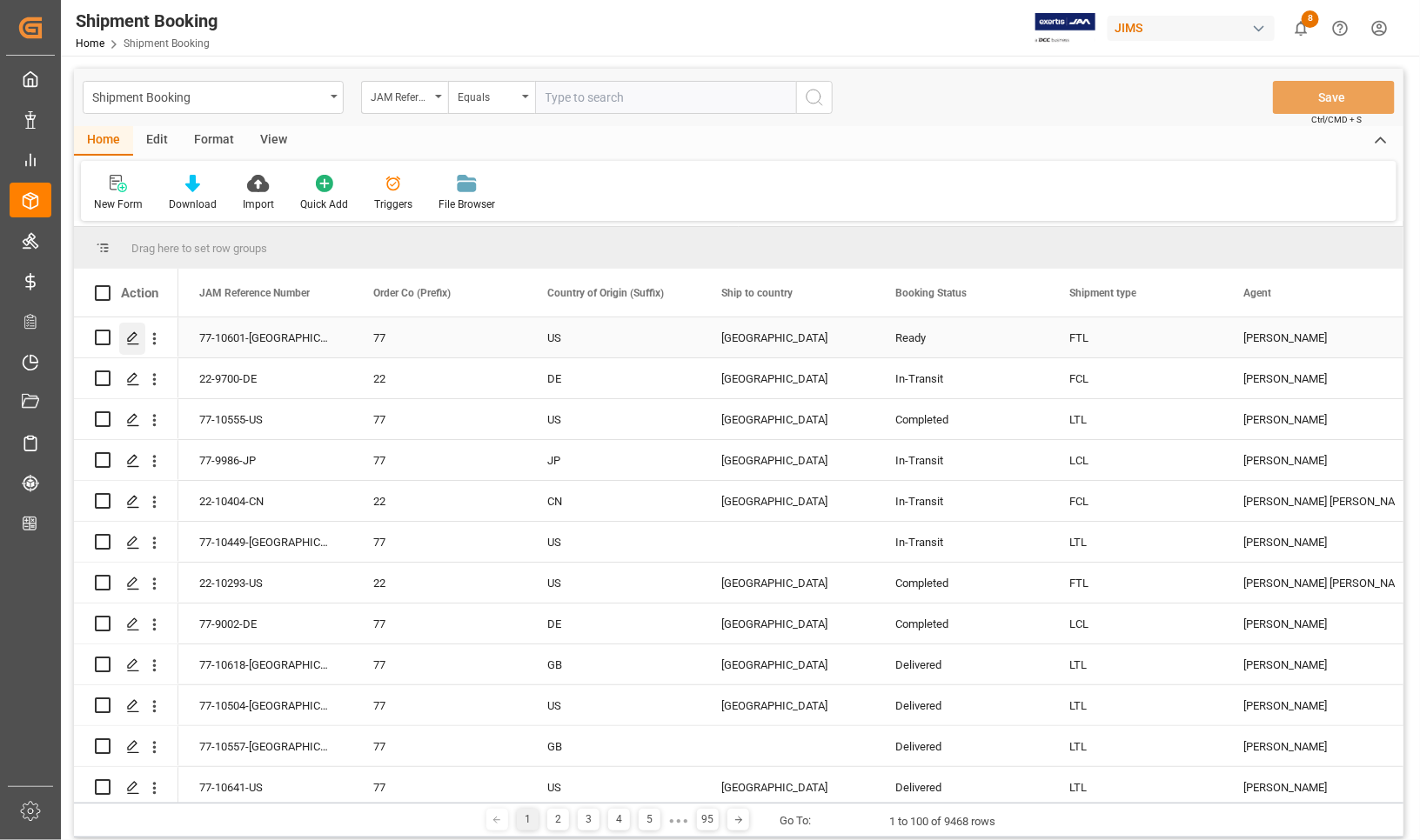
click at [133, 337] on polygon "Press SPACE to select this row." at bounding box center [131, 336] width 8 height 8
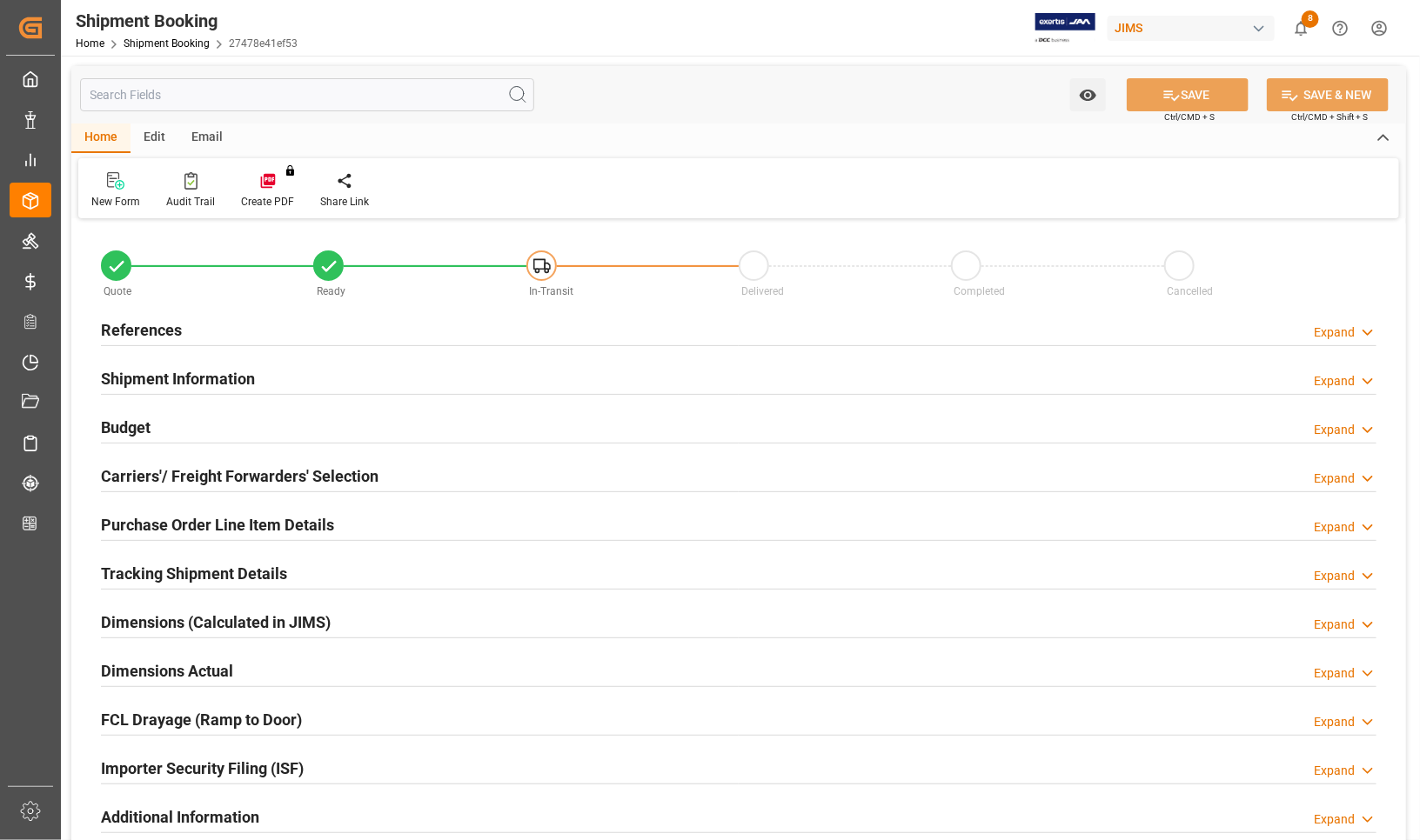
type input "0"
type input "19512.4286"
type input "515862.91"
click at [170, 473] on h2 "Carriers'/ Freight Forwarders' Selection" at bounding box center [239, 475] width 277 height 23
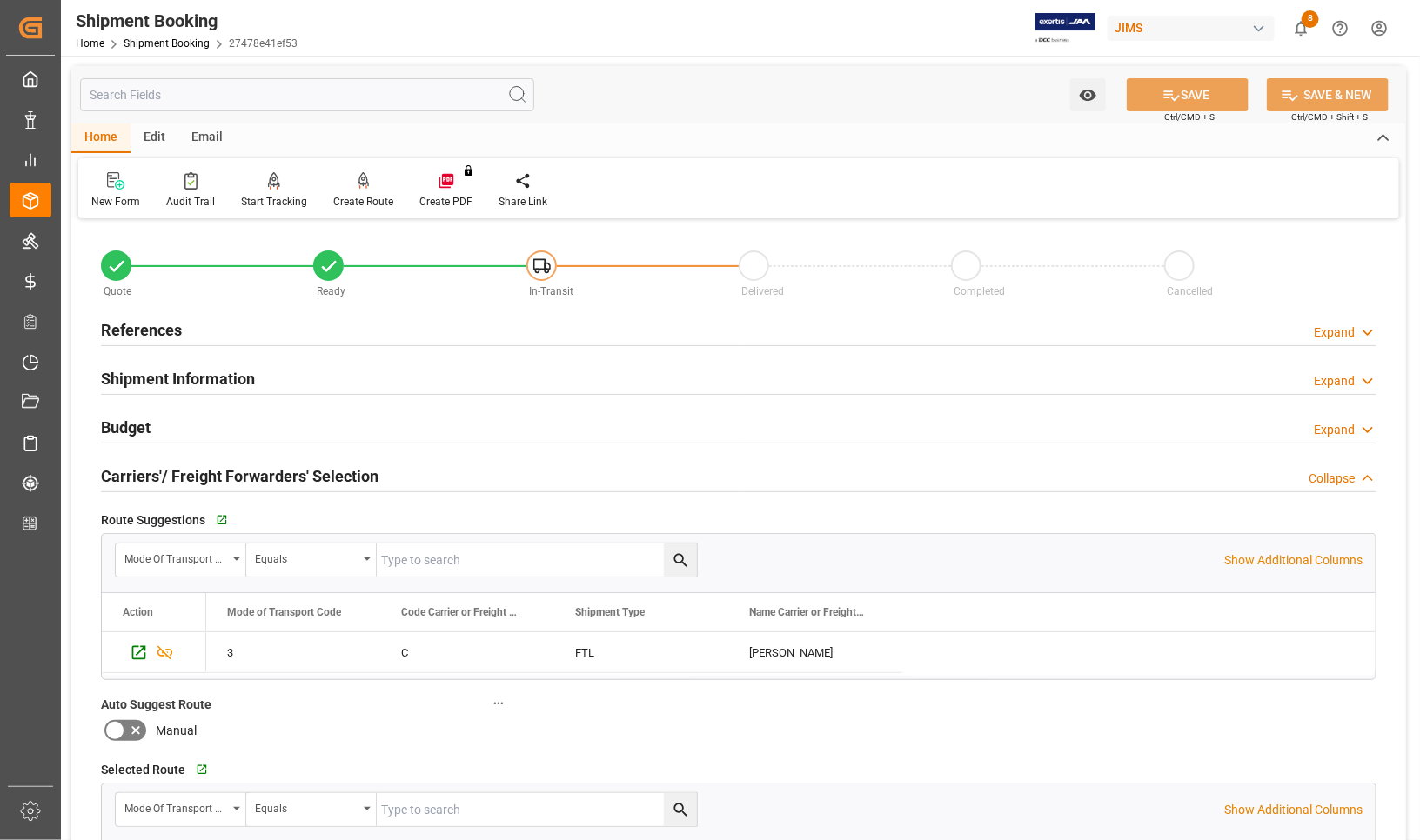
click at [170, 473] on h2 "Carriers'/ Freight Forwarders' Selection" at bounding box center [239, 475] width 277 height 23
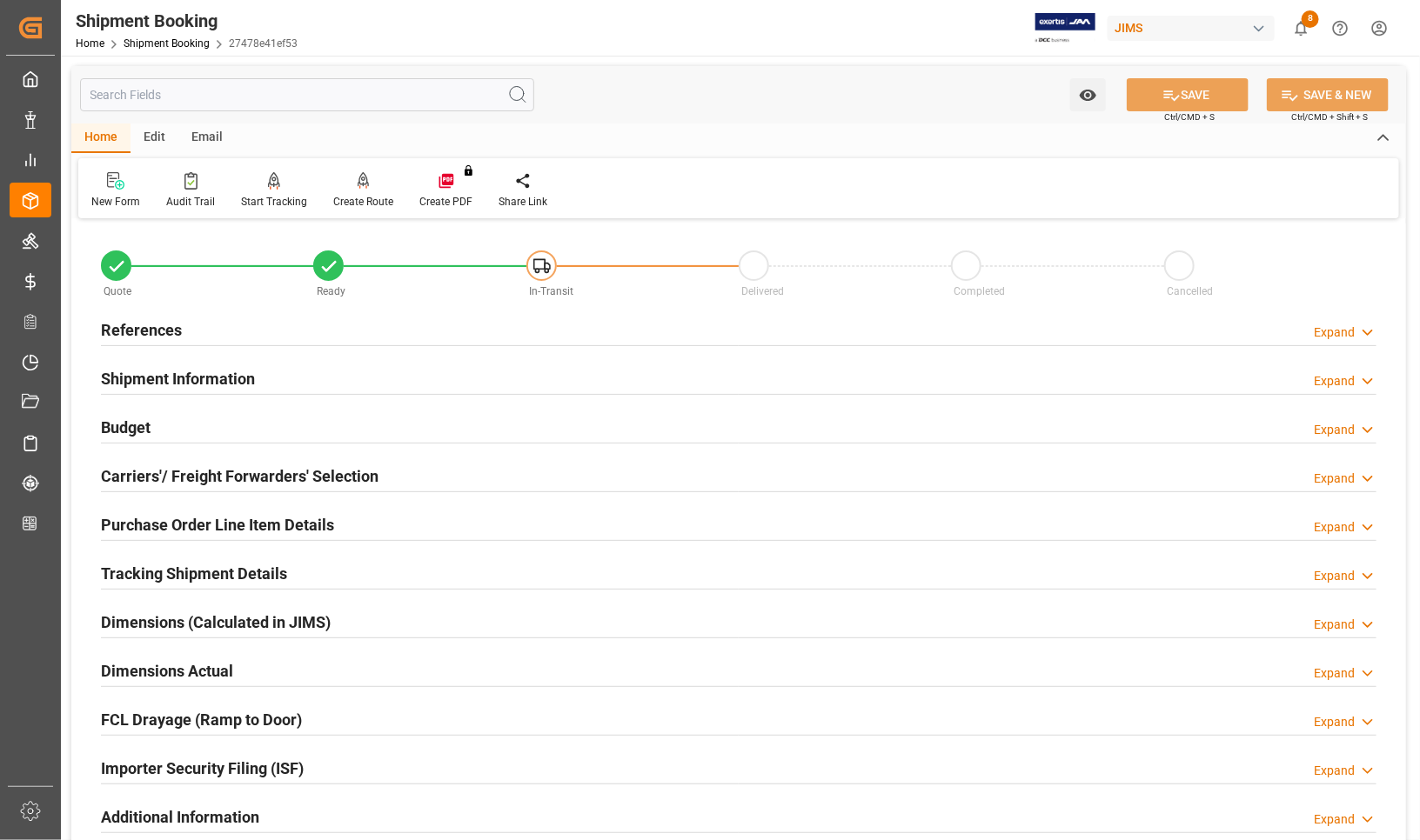
click at [127, 427] on h2 "Budget" at bounding box center [125, 427] width 49 height 23
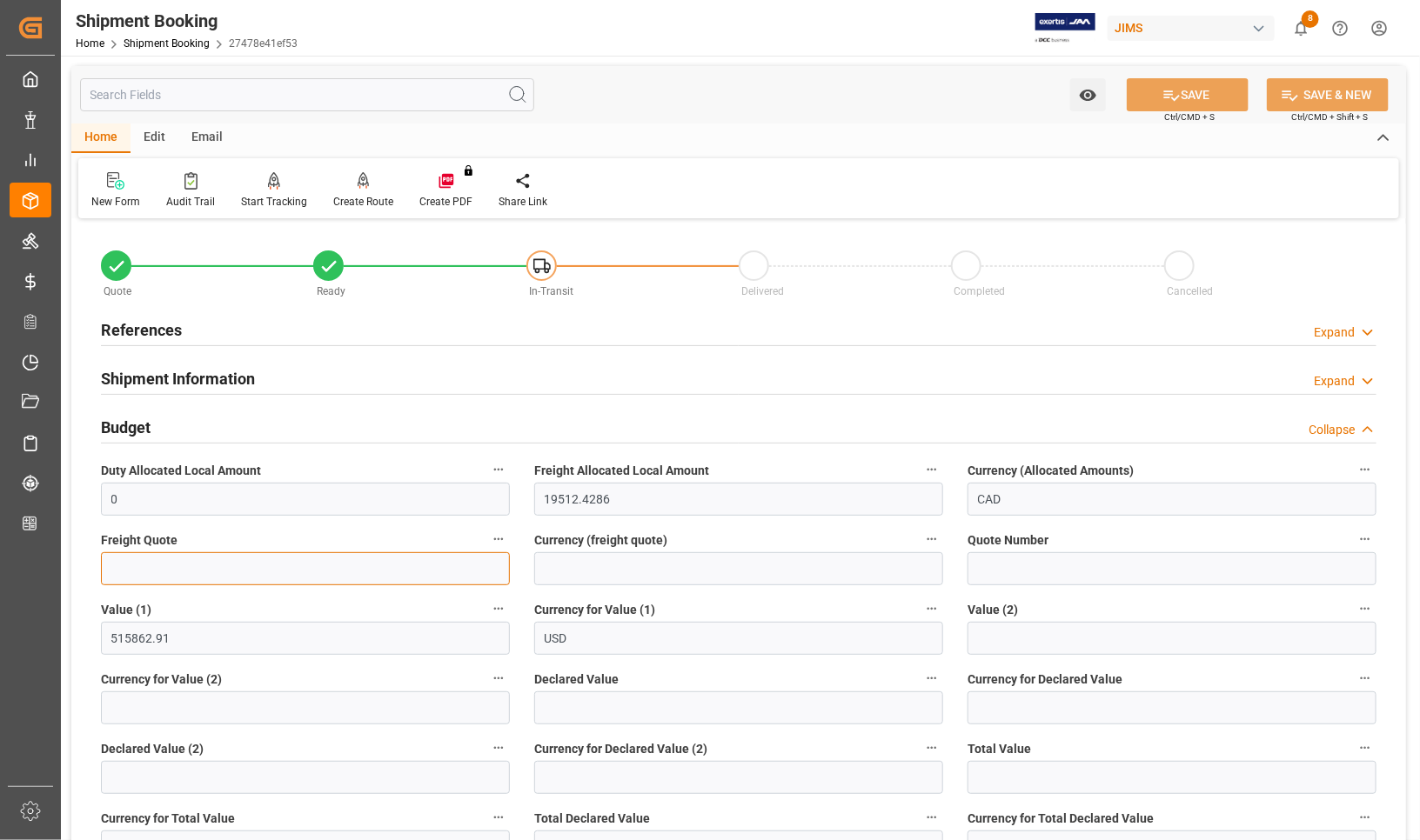
drag, startPoint x: 143, startPoint y: 563, endPoint x: 182, endPoint y: 558, distance: 39.3
click at [172, 561] on input "text" at bounding box center [304, 569] width 409 height 33
type input "2900"
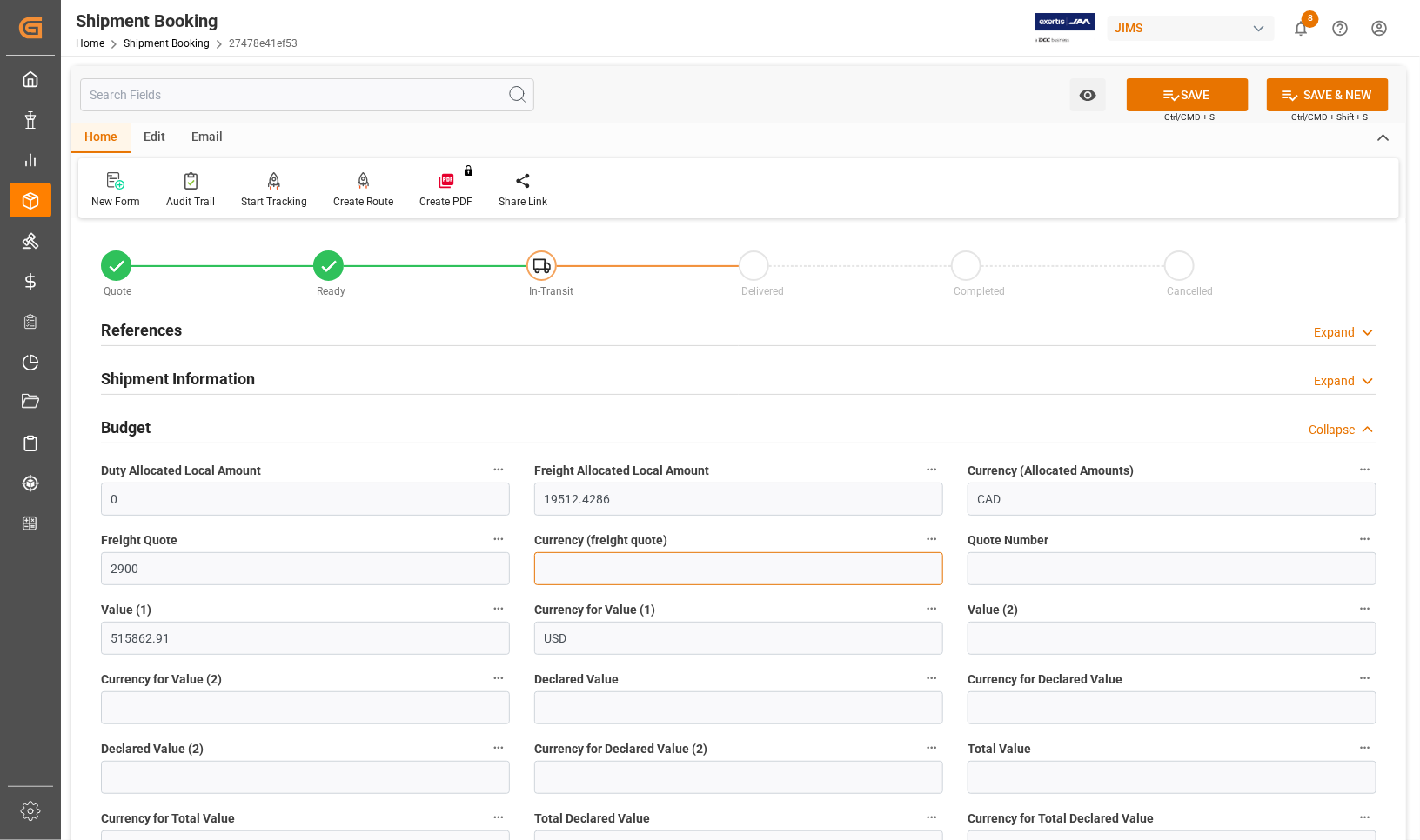
click at [776, 568] on input at bounding box center [738, 569] width 409 height 33
type input "cad"
click at [1162, 96] on icon at bounding box center [1172, 96] width 19 height 19
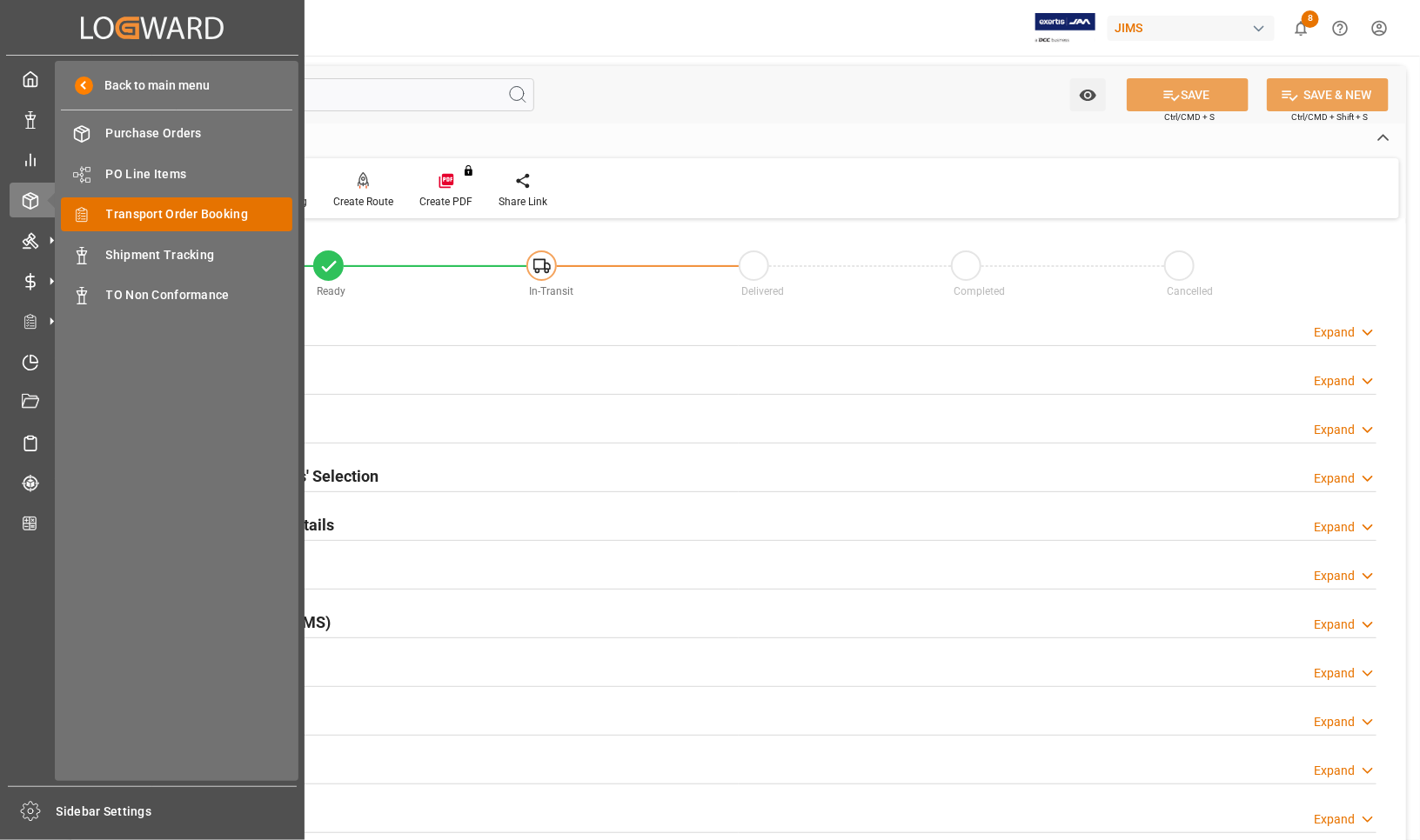
click at [118, 208] on span "Transport Order Booking" at bounding box center [199, 215] width 187 height 19
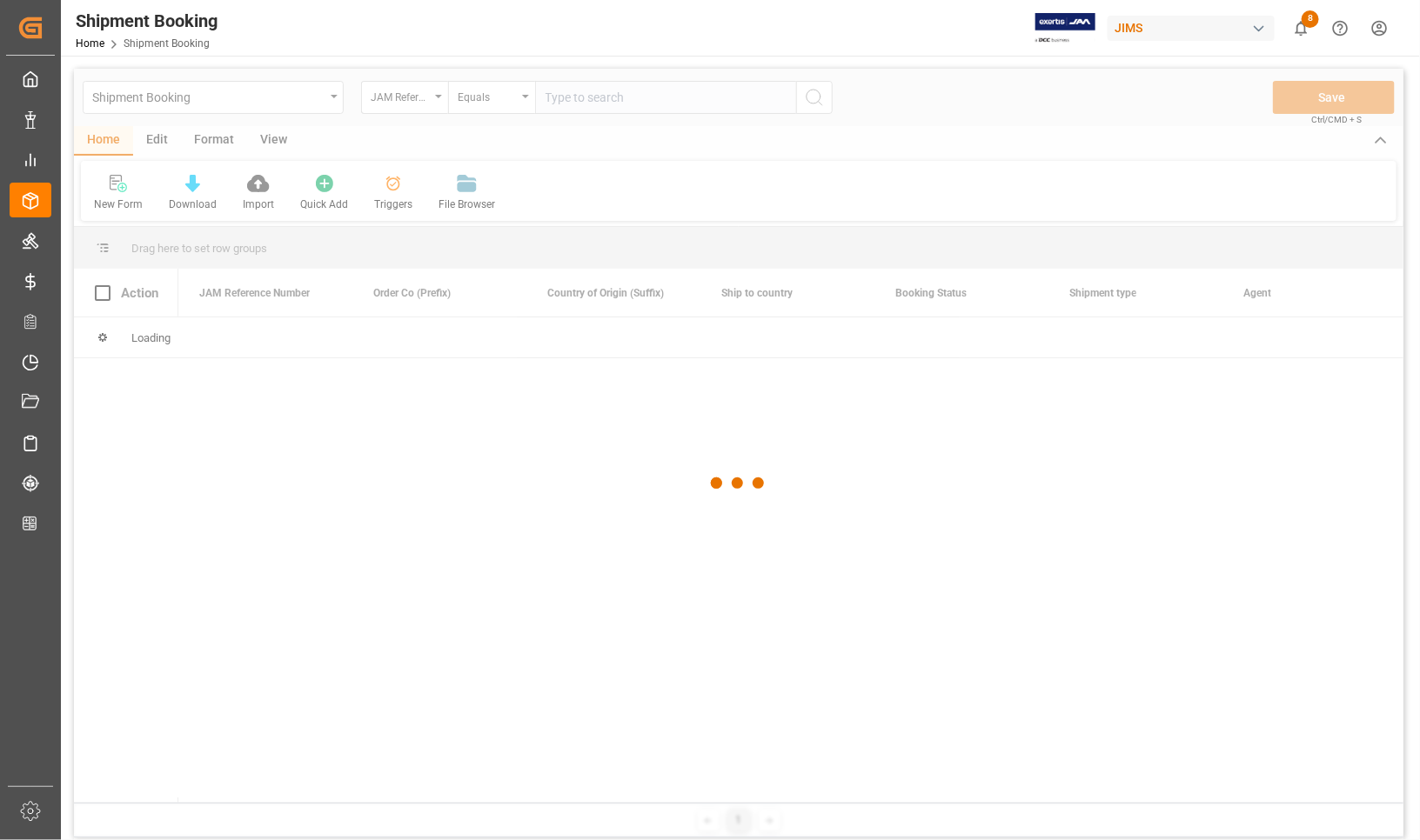
click at [583, 98] on div at bounding box center [738, 484] width 1330 height 830
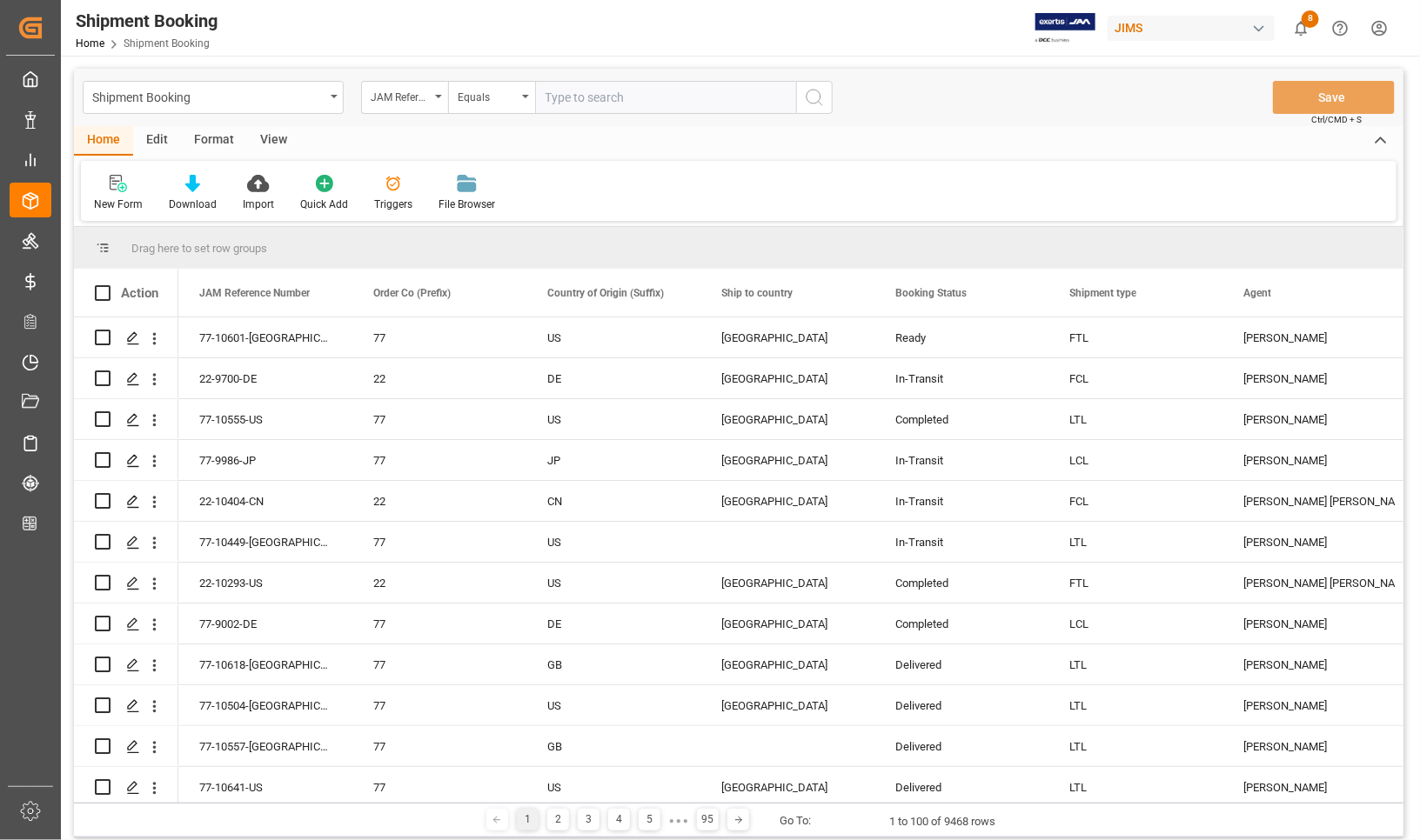
click at [583, 98] on input "text" at bounding box center [665, 98] width 261 height 33
type input "77-10629-US"
click at [814, 100] on icon "search button" at bounding box center [814, 97] width 20 height 20
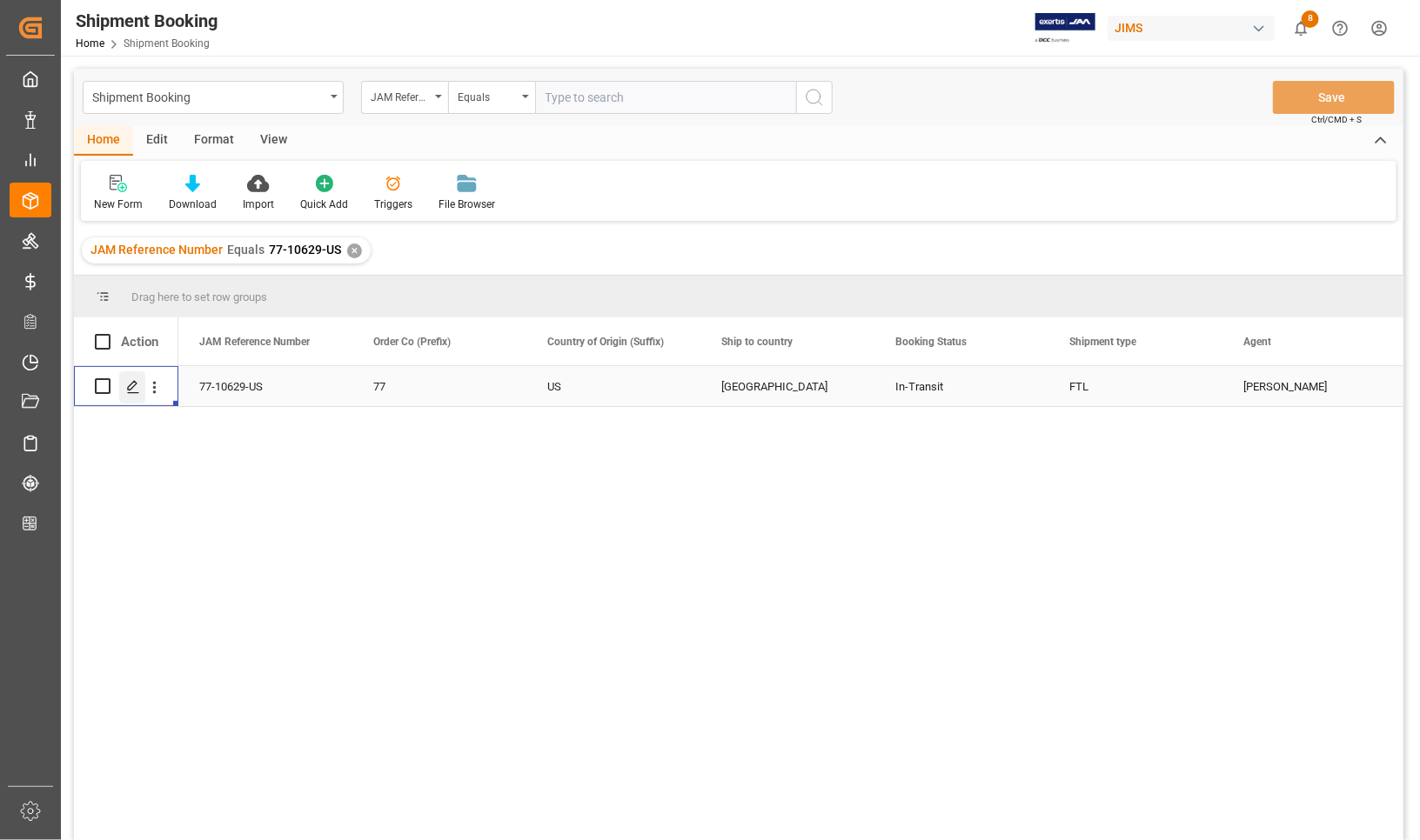
click at [128, 382] on icon "Press SPACE to select this row." at bounding box center [133, 387] width 14 height 14
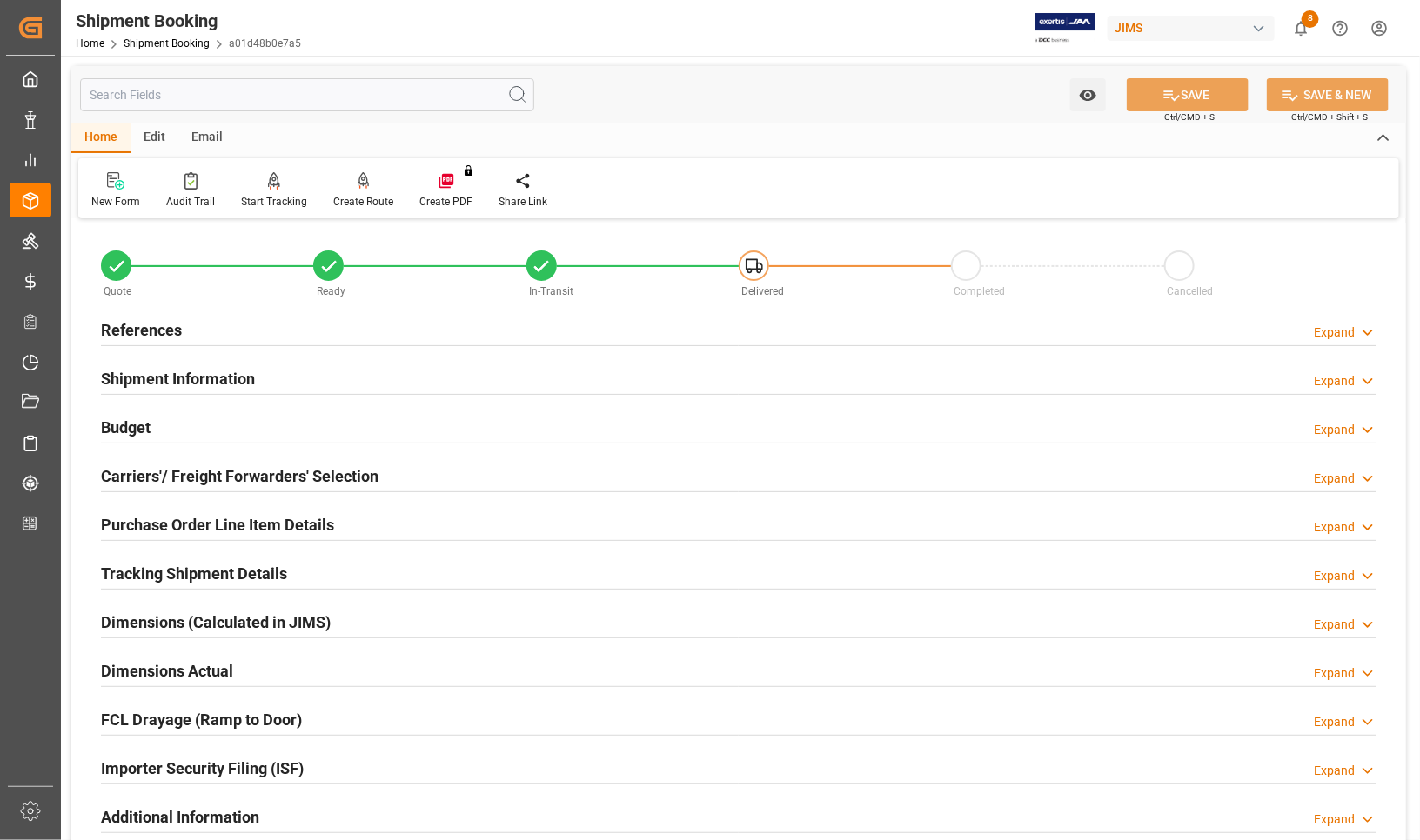
click at [127, 474] on h2 "Carriers'/ Freight Forwarders' Selection" at bounding box center [239, 475] width 277 height 23
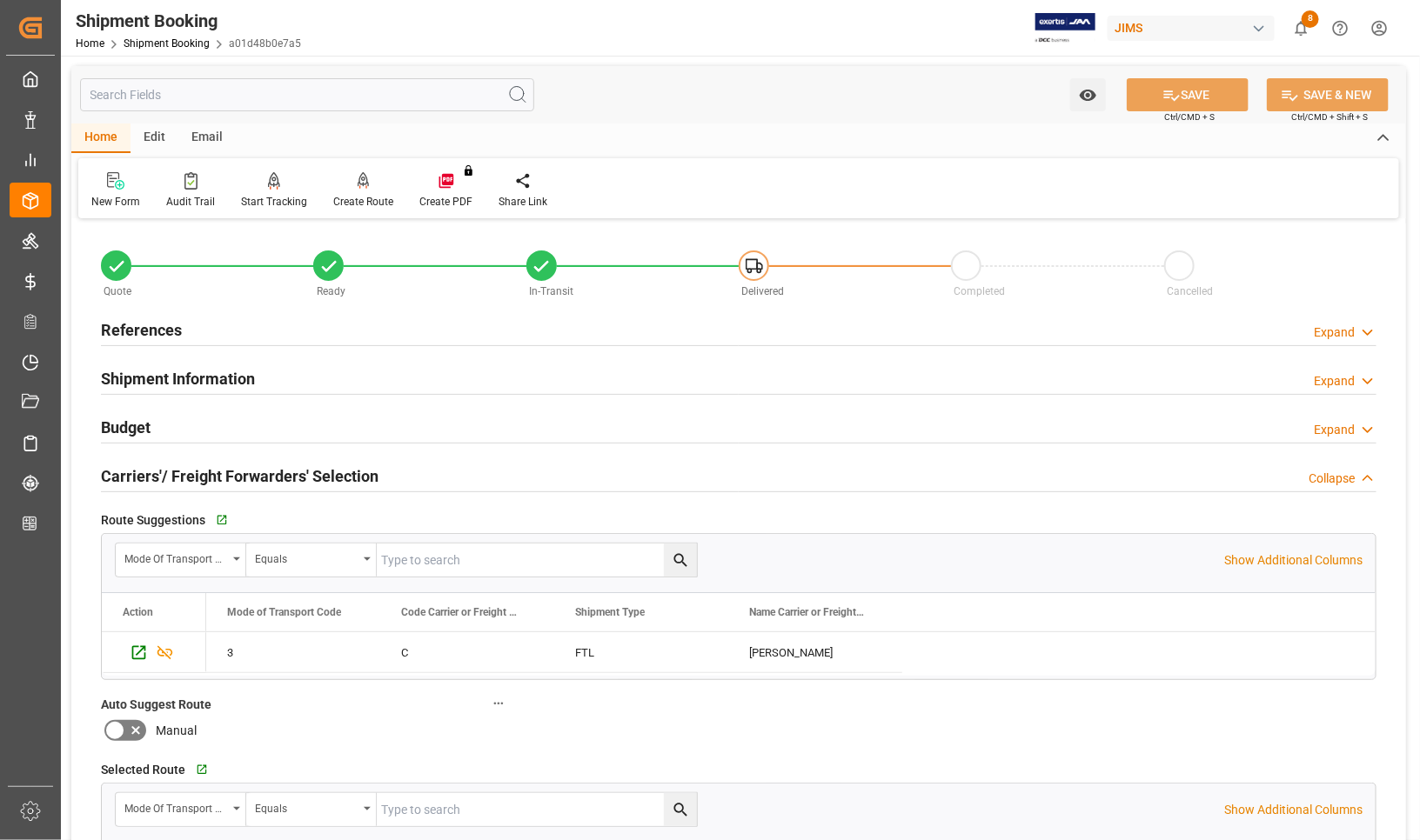
click at [127, 474] on h2 "Carriers'/ Freight Forwarders' Selection" at bounding box center [239, 475] width 277 height 23
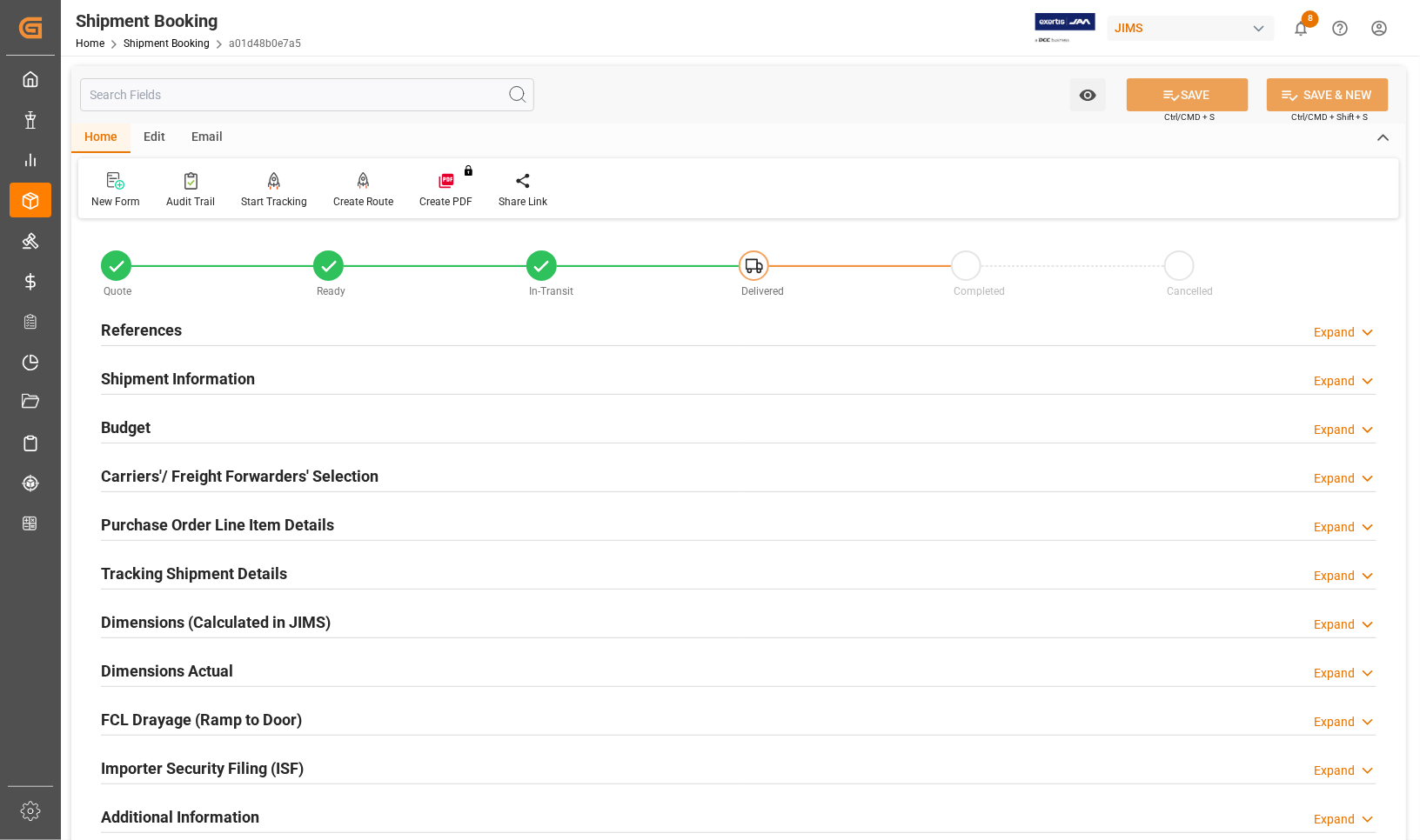
click at [120, 421] on h2 "Budget" at bounding box center [125, 427] width 49 height 23
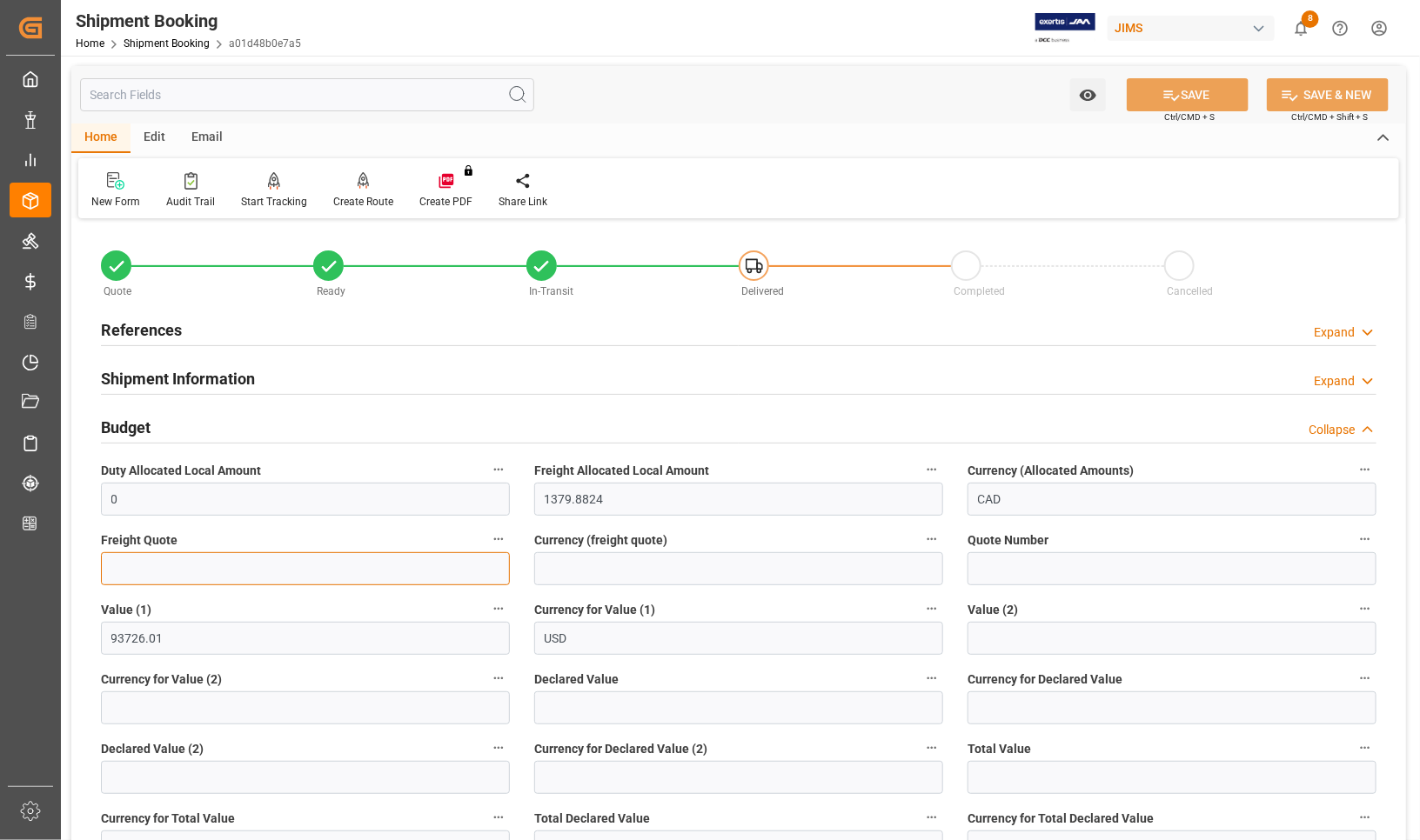
drag, startPoint x: 194, startPoint y: 576, endPoint x: 556, endPoint y: 572, distance: 362.0
click at [240, 576] on input "text" at bounding box center [304, 569] width 409 height 33
type input "2900"
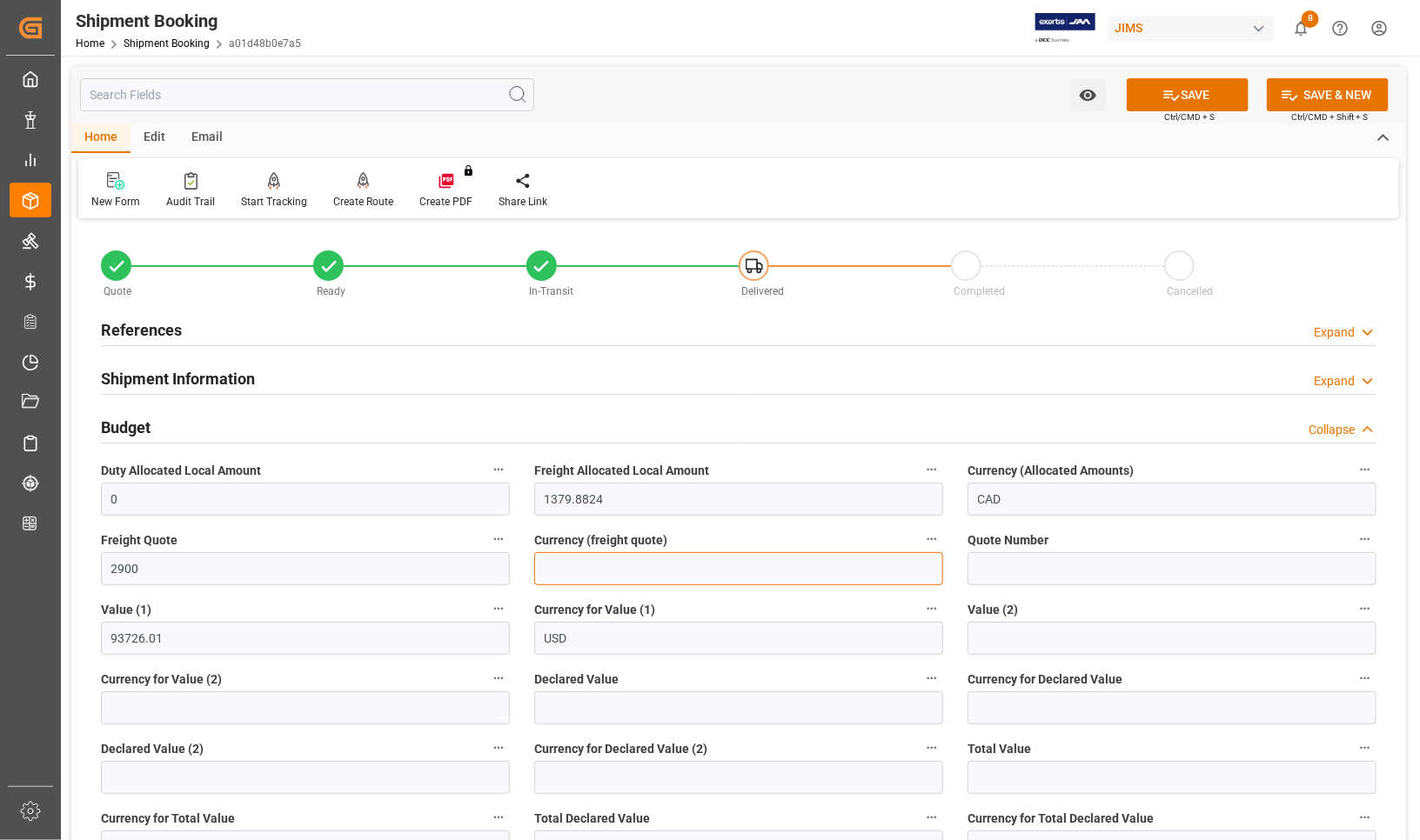
click at [655, 568] on input at bounding box center [738, 569] width 409 height 33
type input "cad"
click at [1185, 89] on button "SAVE" at bounding box center [1187, 95] width 122 height 33
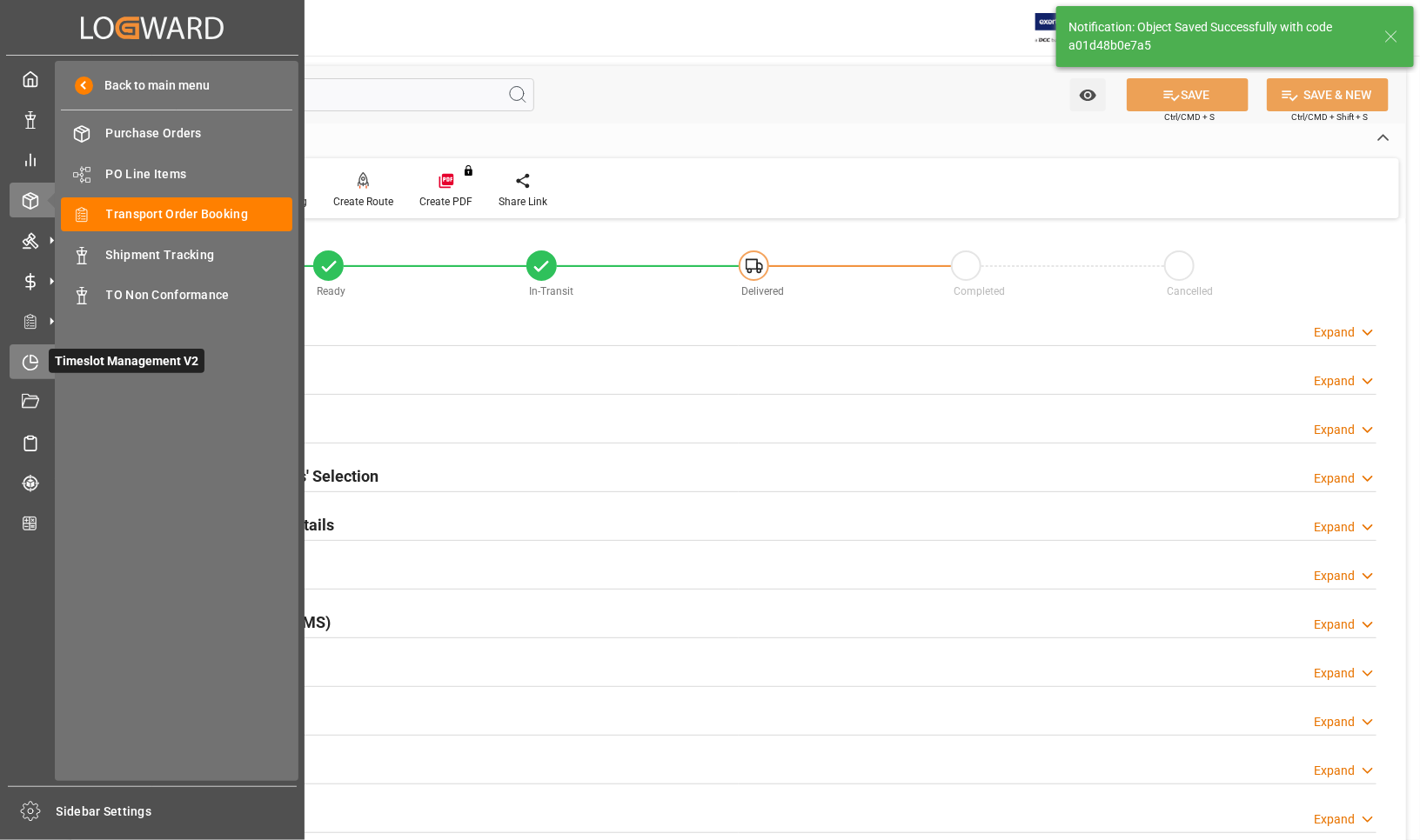
click at [23, 362] on icon at bounding box center [30, 363] width 18 height 18
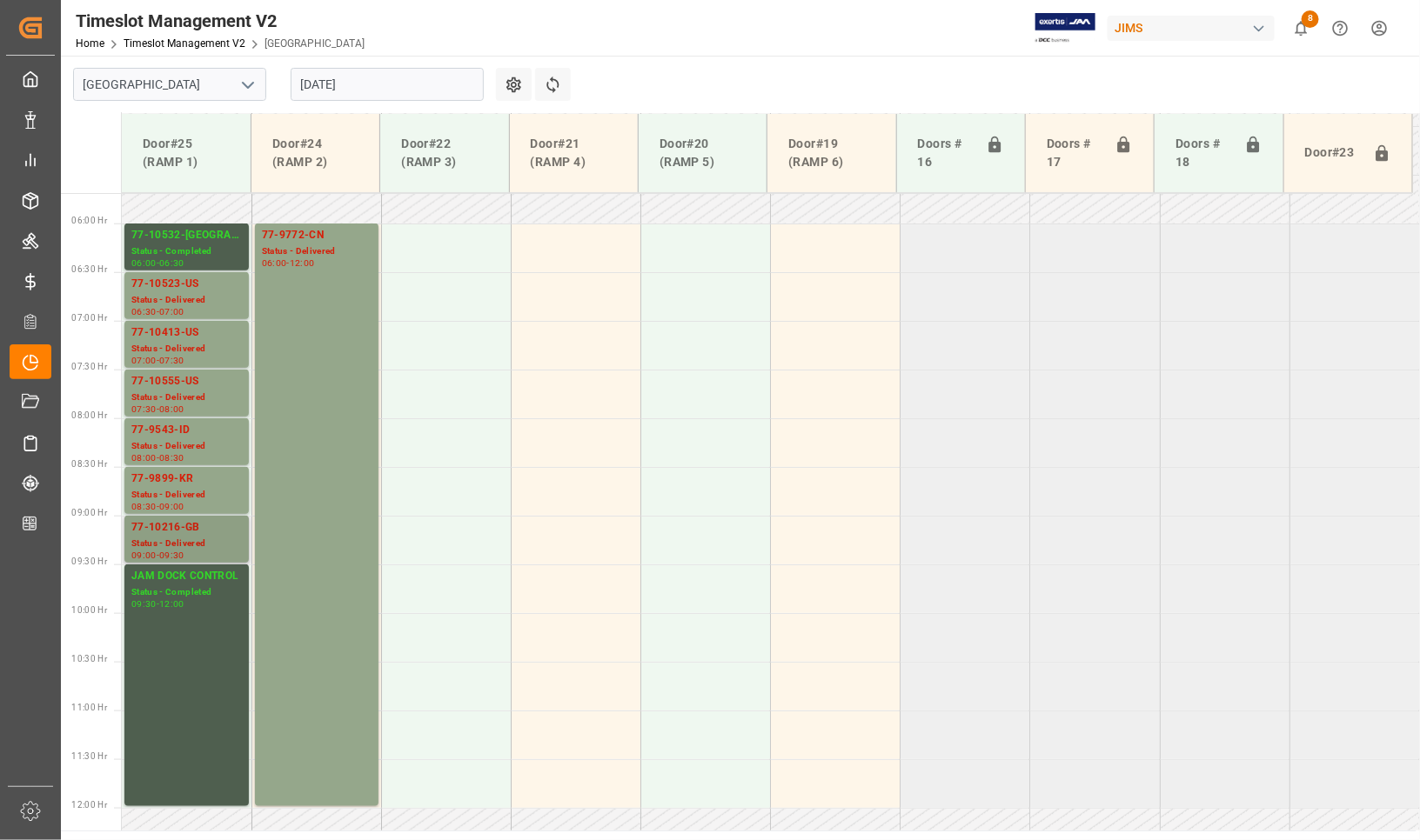
scroll to position [403, 0]
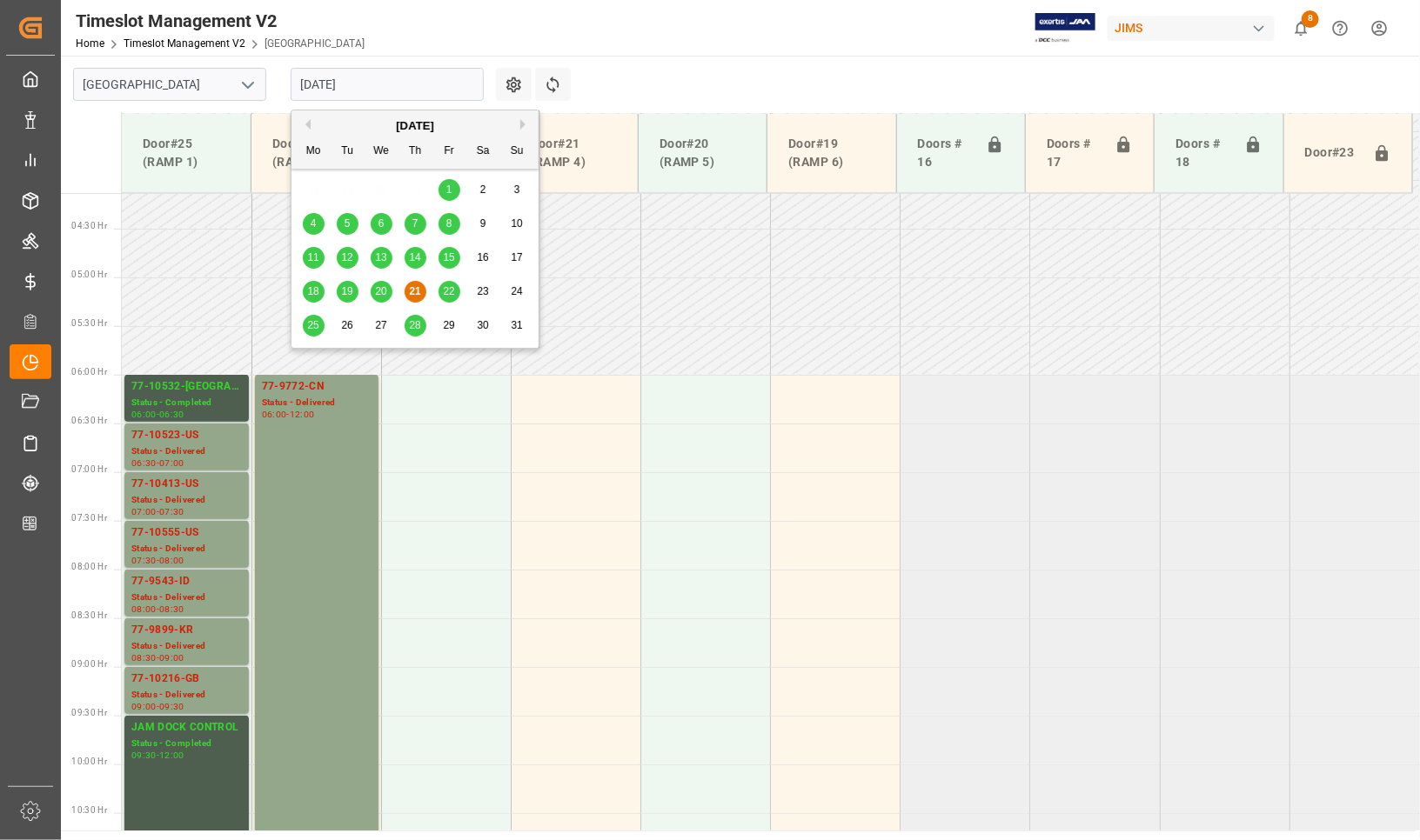
click at [325, 91] on input "[DATE]" at bounding box center [387, 85] width 194 height 33
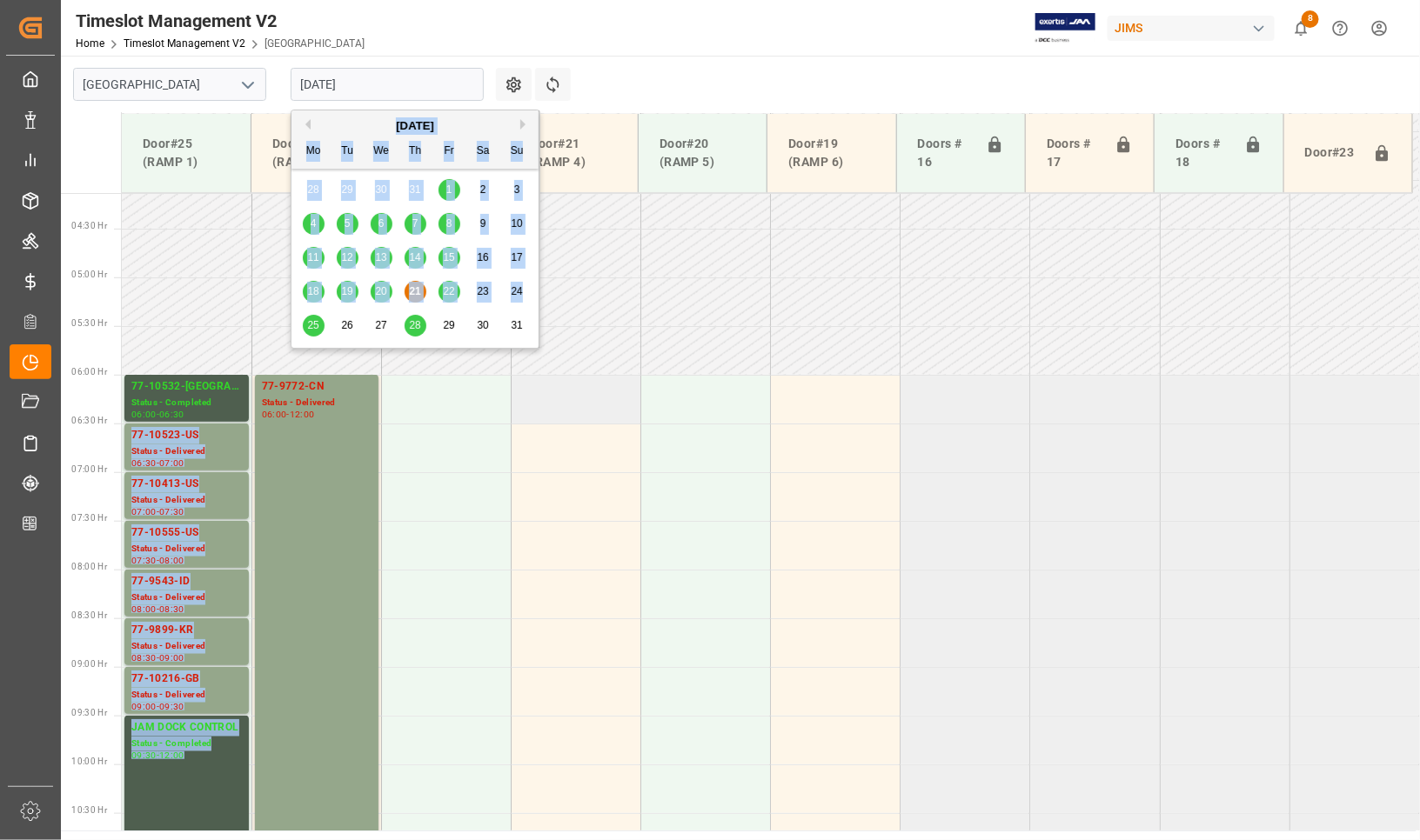
drag, startPoint x: 310, startPoint y: 323, endPoint x: 549, endPoint y: 409, distance: 254.0
click at [549, 409] on body "Created by potrace 1.15, written by [PERSON_NAME] [DATE]-[DATE] Created by potr…" at bounding box center [710, 420] width 1420 height 840
click at [549, 409] on td at bounding box center [575, 399] width 129 height 48
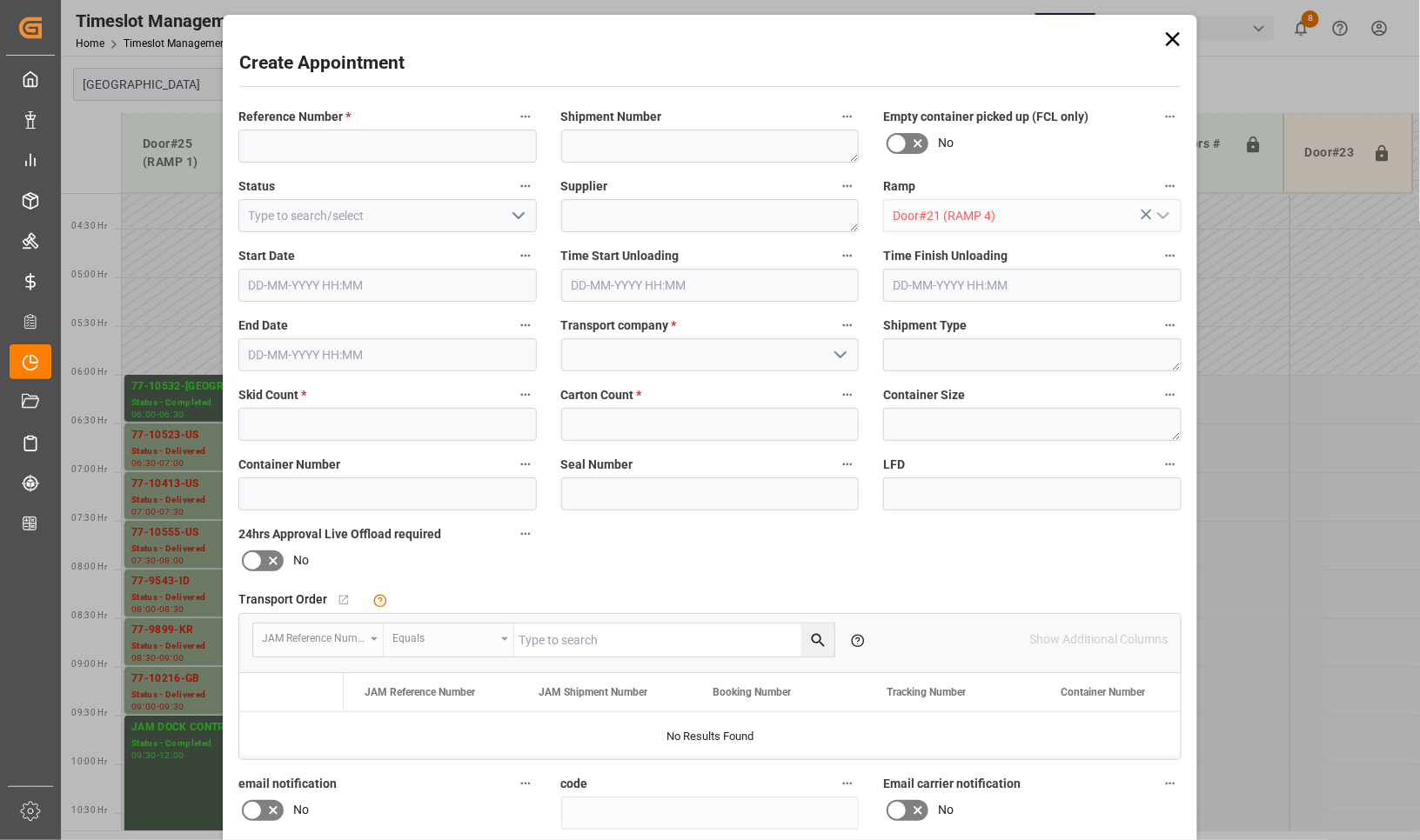
type input "[DATE] 06:00"
type input "[DATE] 06:30"
click at [1167, 33] on icon at bounding box center [1172, 39] width 24 height 24
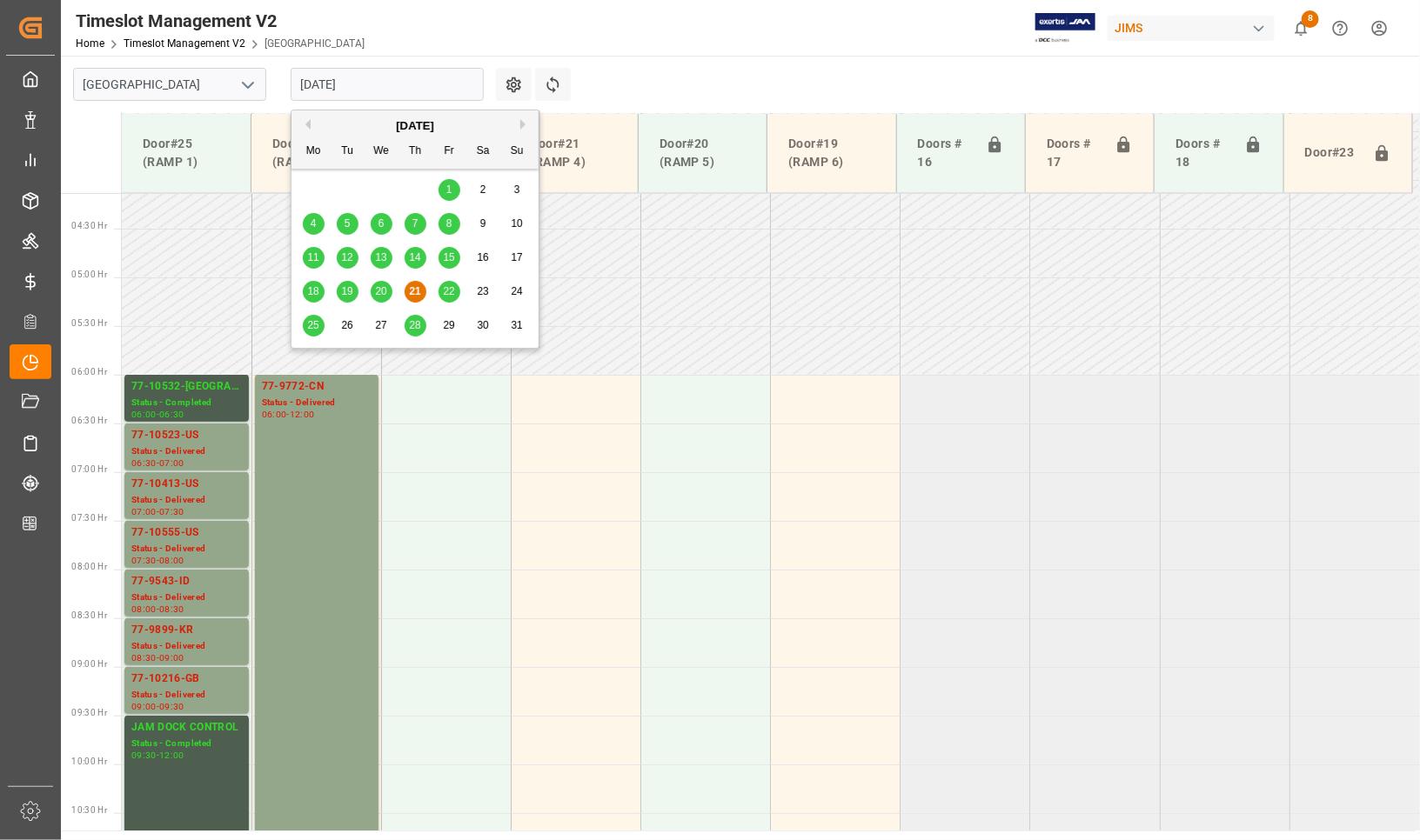
click at [426, 76] on input "[DATE]" at bounding box center [387, 85] width 194 height 33
click at [447, 287] on span "22" at bounding box center [449, 291] width 11 height 12
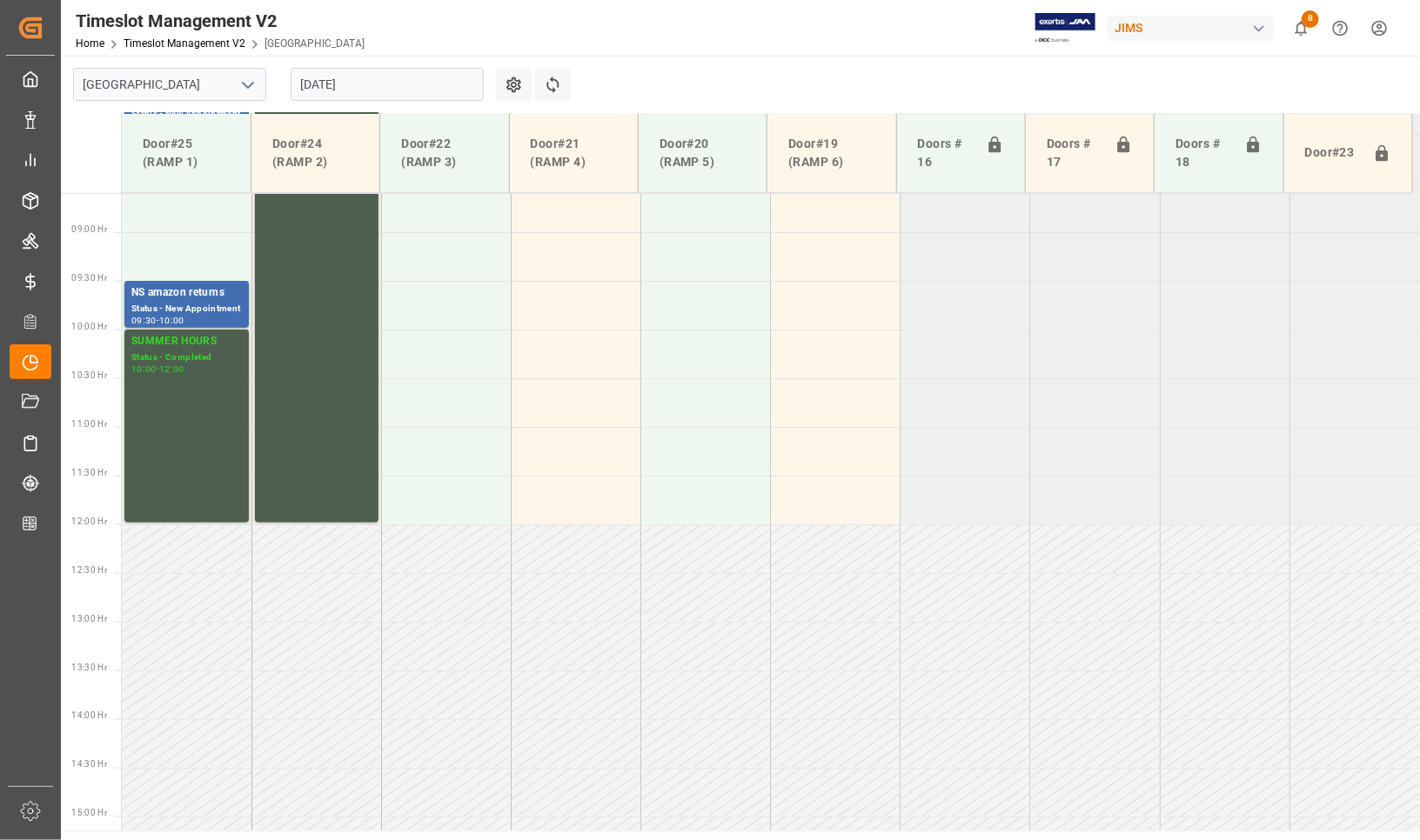
scroll to position [512, 0]
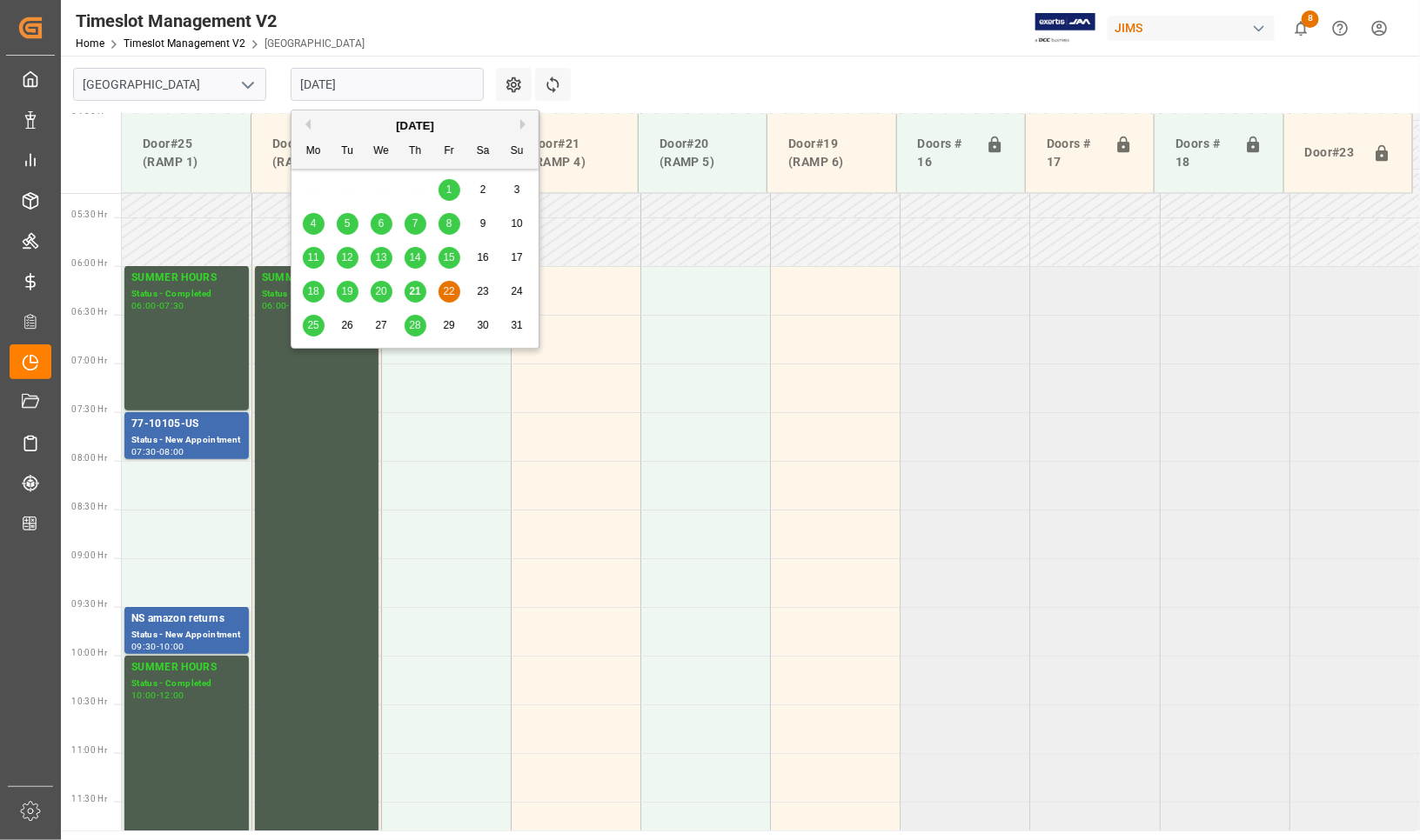
click at [328, 86] on input "[DATE]" at bounding box center [387, 85] width 194 height 33
click at [312, 323] on span "25" at bounding box center [313, 325] width 11 height 12
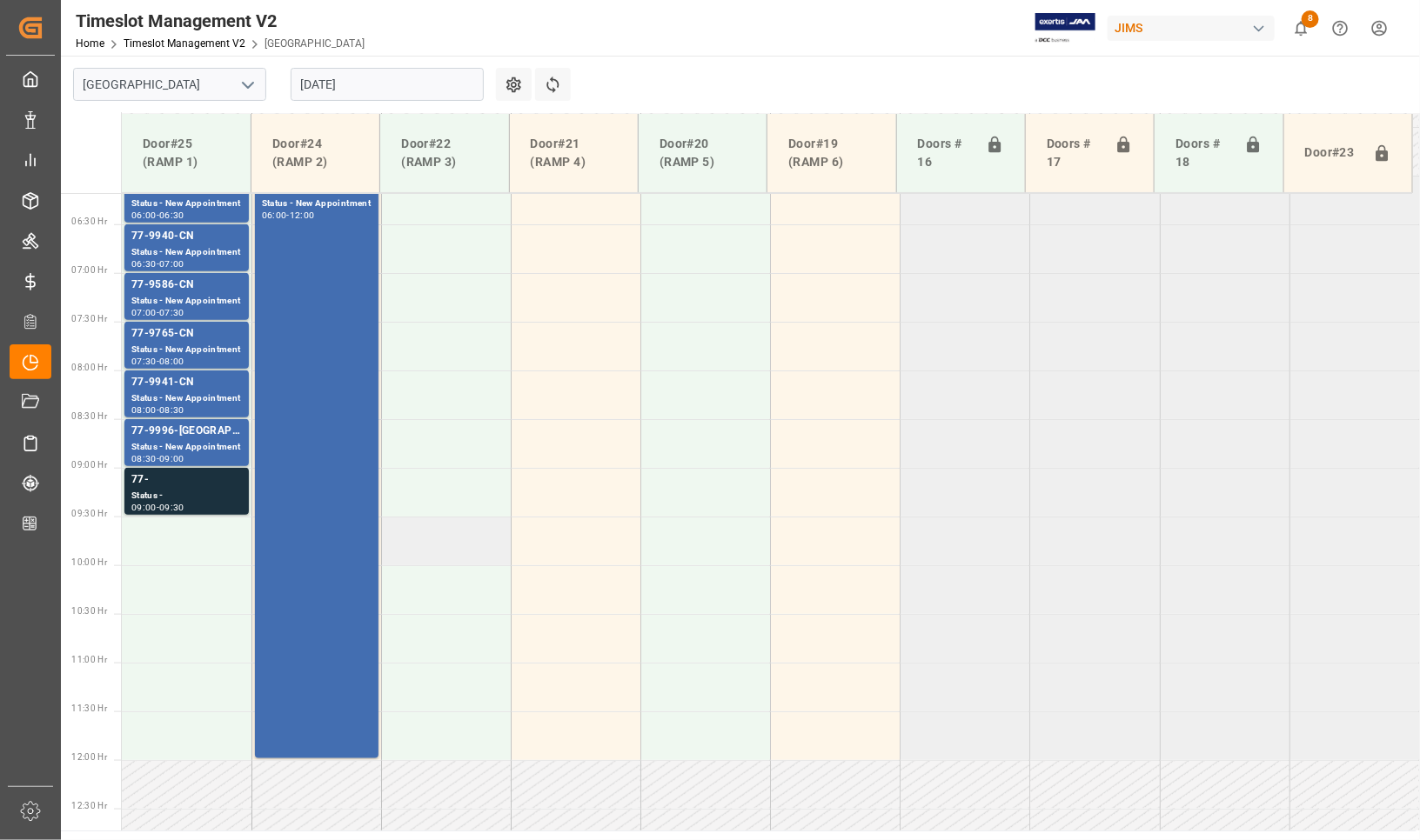
scroll to position [403, 0]
